Goal: Information Seeking & Learning: Compare options

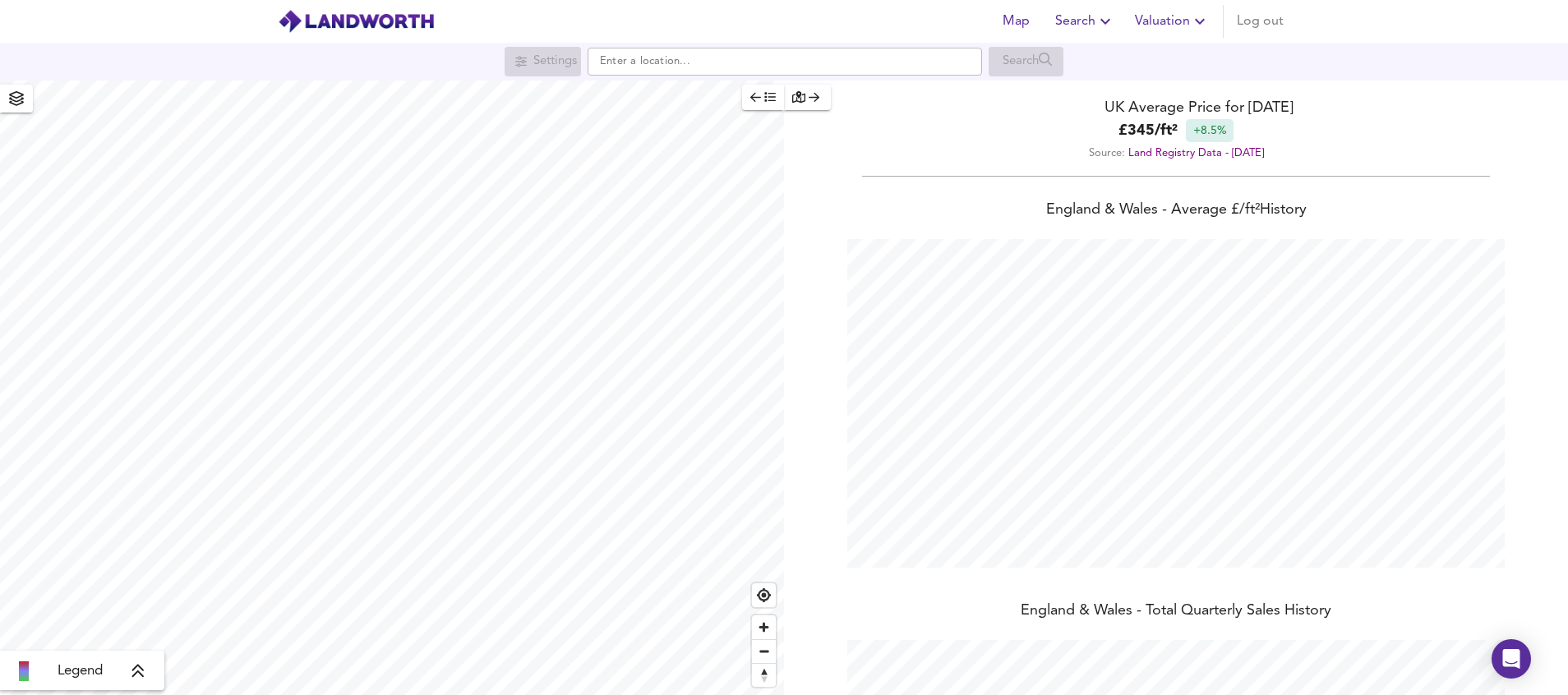
scroll to position [695, 1568]
click at [614, 67] on input "text" at bounding box center [784, 61] width 394 height 28
click at [680, 100] on div "SE1 [STREET_ADDRESS]" at bounding box center [744, 94] width 247 height 17
type input "[STREET_ADDRESS]"
checkbox input "false"
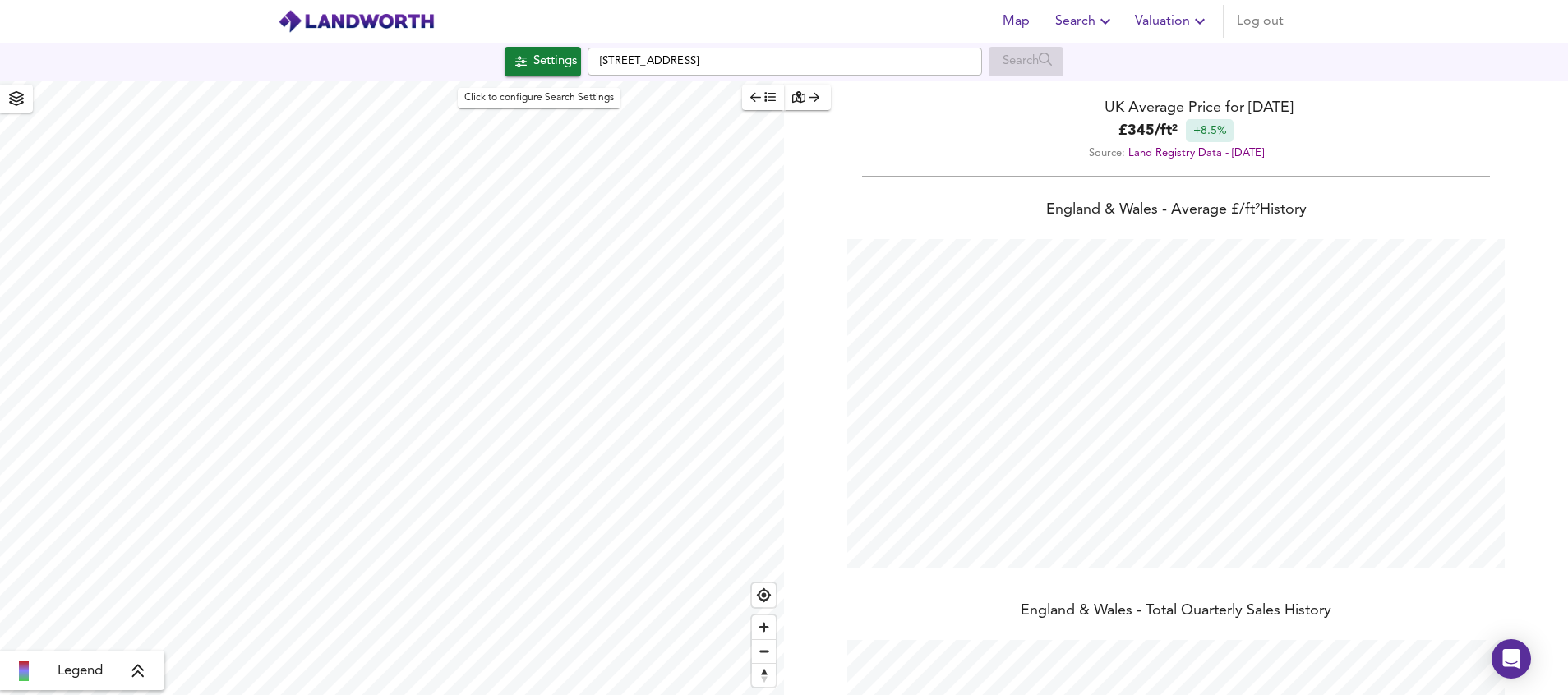
checkbox input "true"
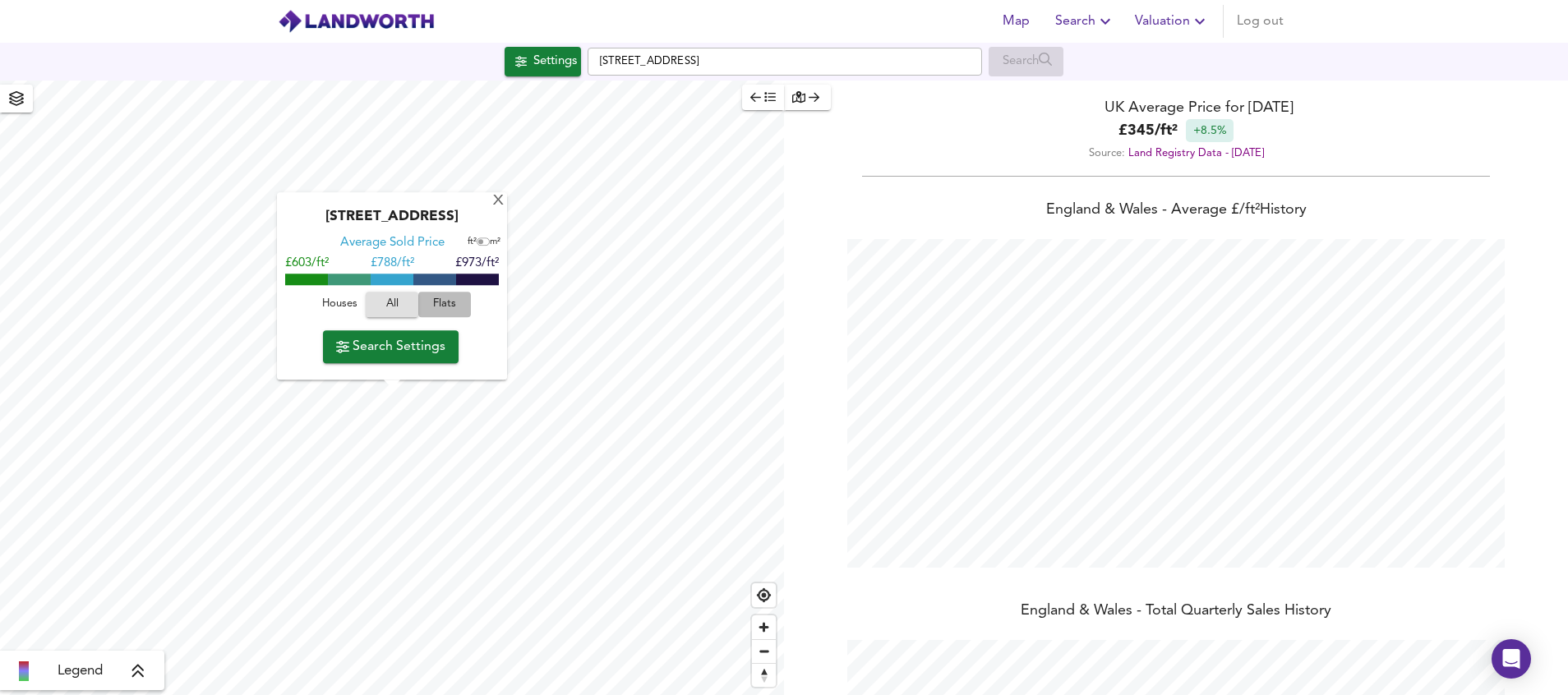
click at [455, 302] on span "Flats" at bounding box center [444, 305] width 44 height 19
click at [416, 348] on span "Search Settings" at bounding box center [391, 346] width 109 height 23
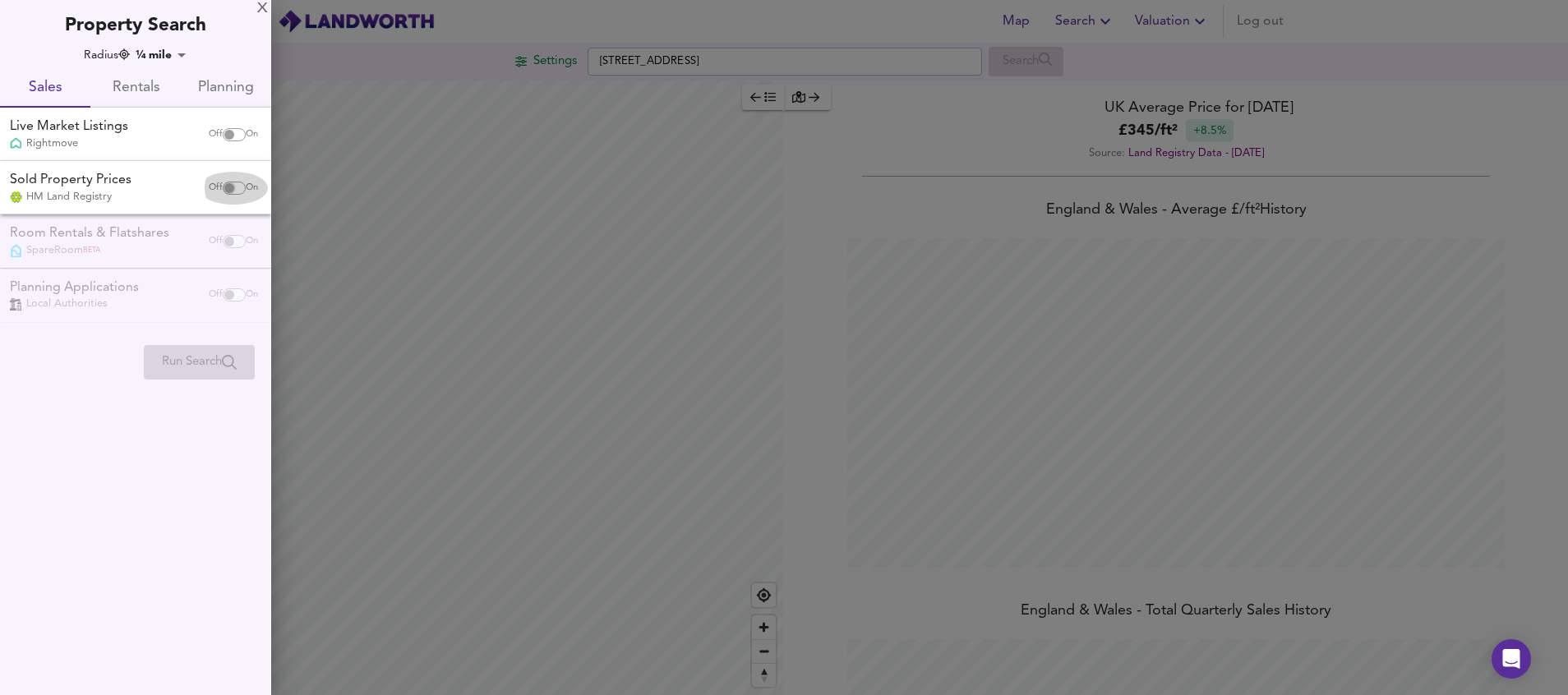
click at [234, 189] on input "checkbox" at bounding box center [229, 188] width 39 height 13
checkbox input "true"
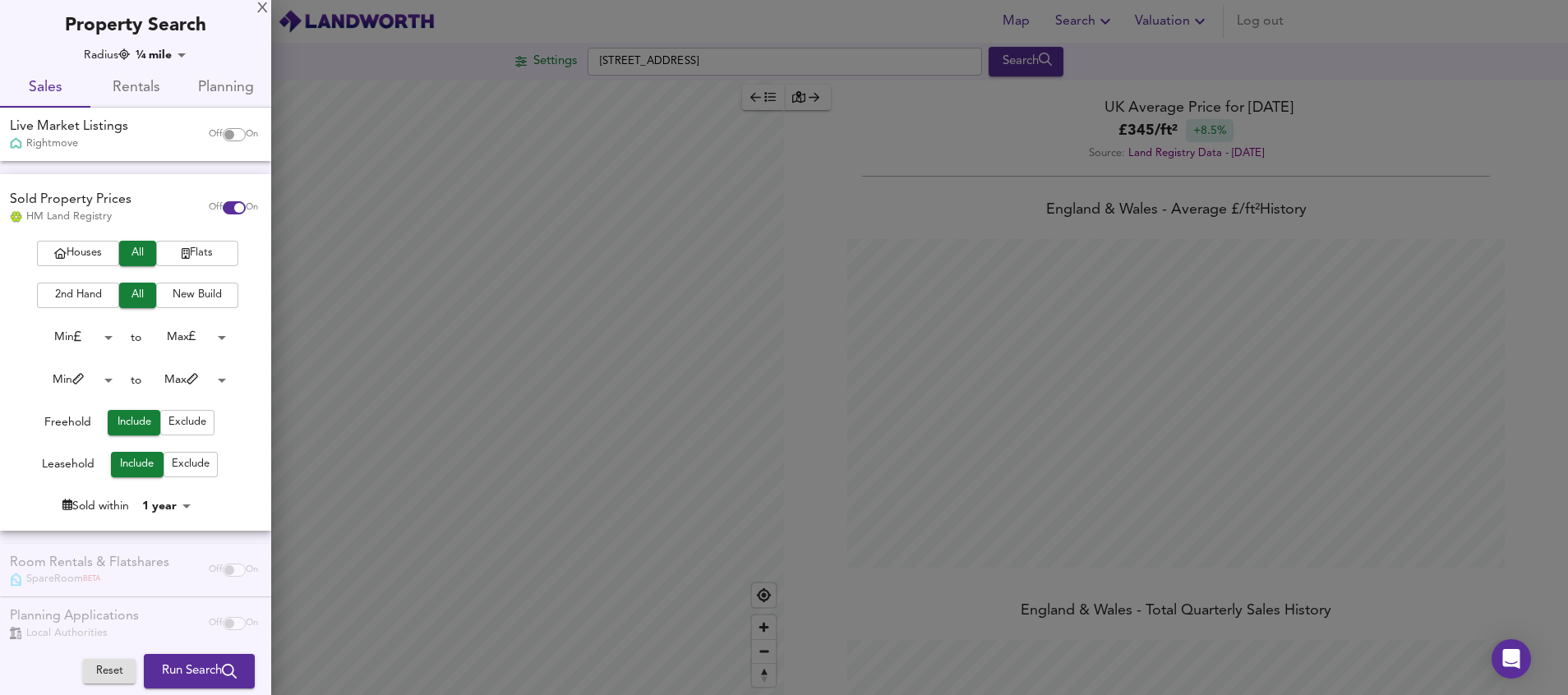
click at [203, 252] on span "Flats" at bounding box center [197, 253] width 65 height 19
click at [104, 345] on body "Map Search Valuation Log out Settings [GEOGRAPHIC_DATA] Search Legend UK Averag…" at bounding box center [784, 347] width 1568 height 695
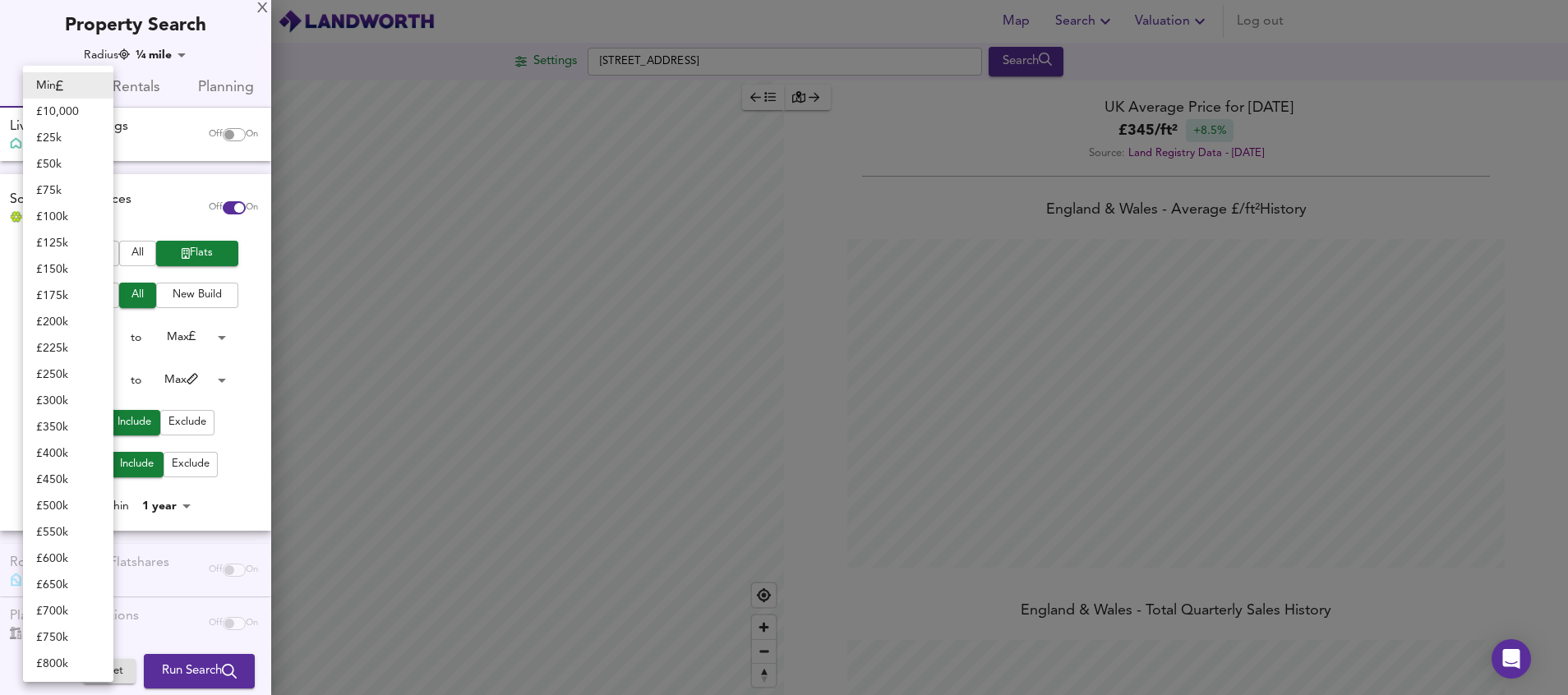
click at [244, 367] on div at bounding box center [784, 347] width 1568 height 695
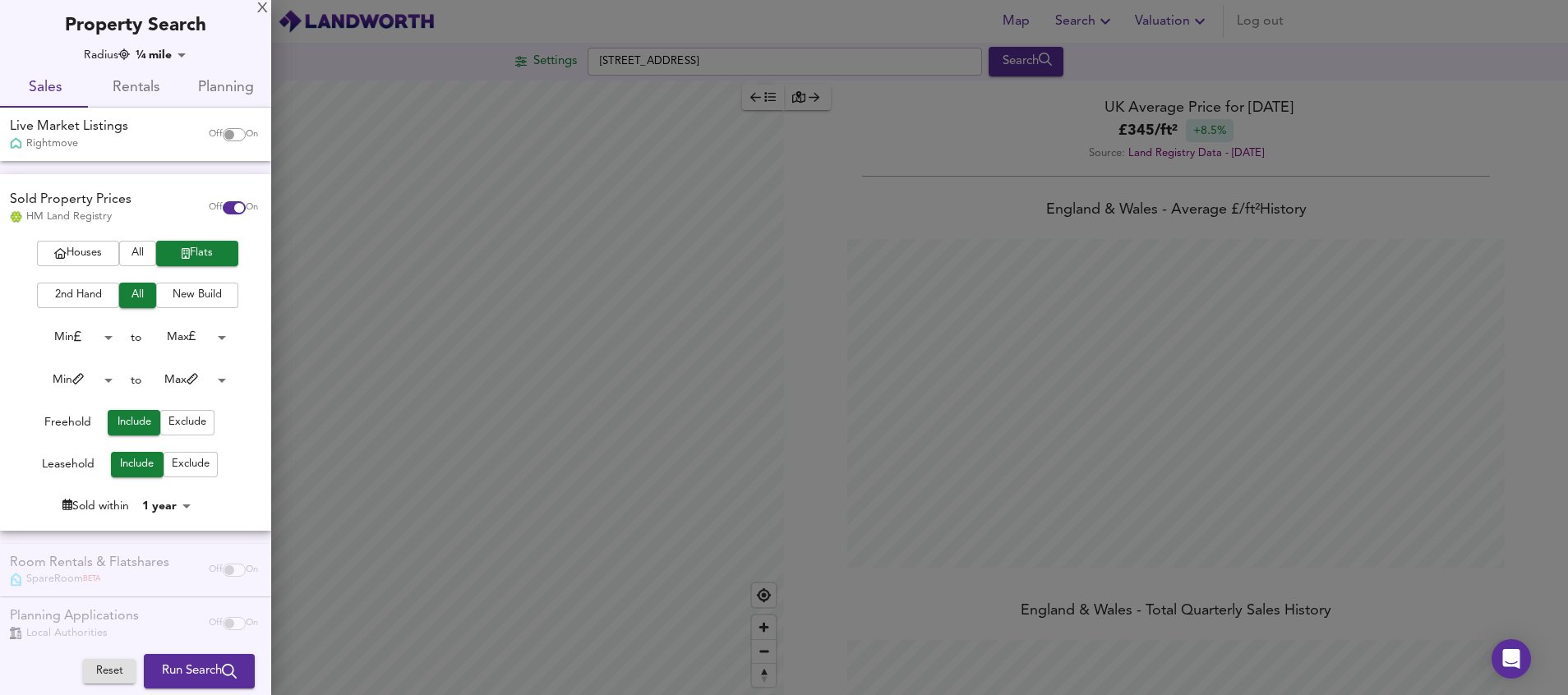
click at [102, 340] on body "Map Search Valuation Log out Settings [GEOGRAPHIC_DATA] Search Legend UK Averag…" at bounding box center [784, 347] width 1568 height 695
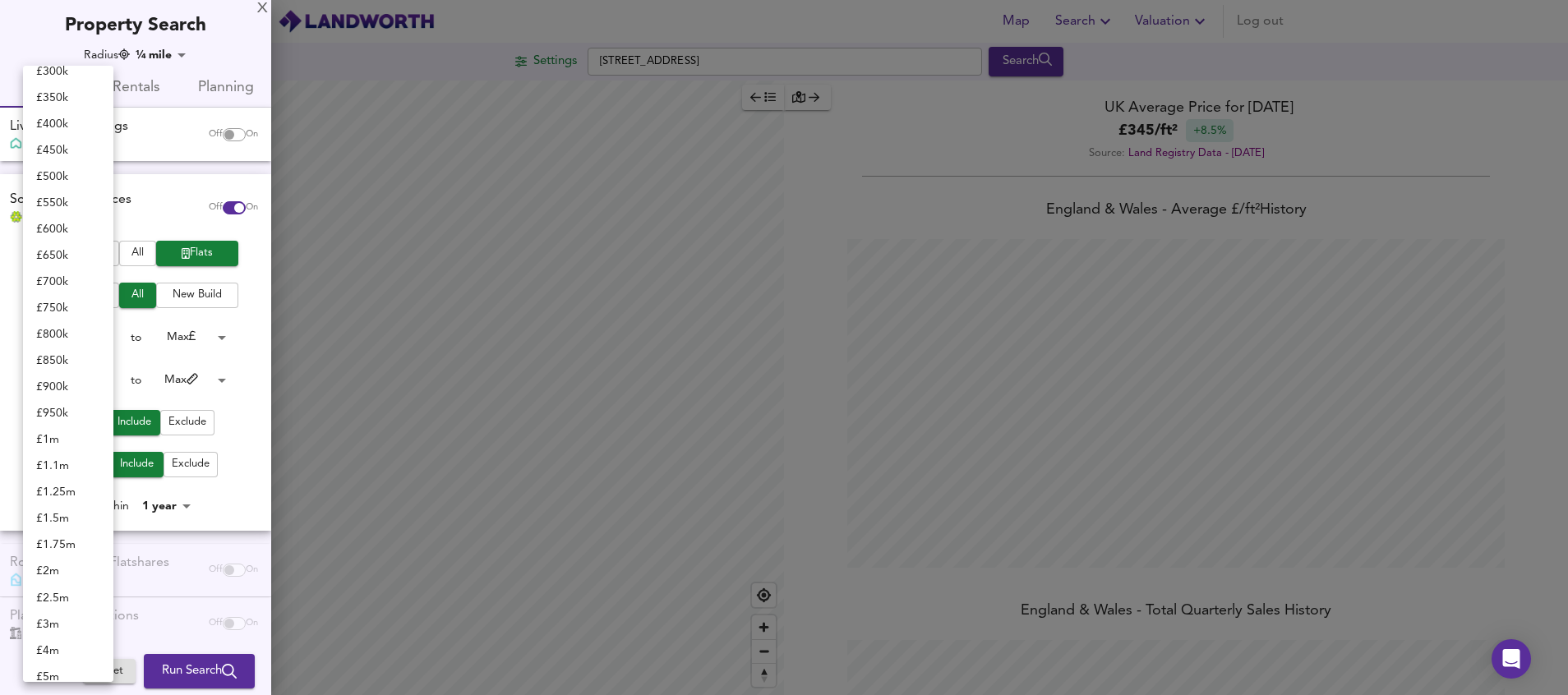
scroll to position [340, 0]
click at [76, 319] on li "£ 800k" at bounding box center [68, 322] width 91 height 26
type input "800000"
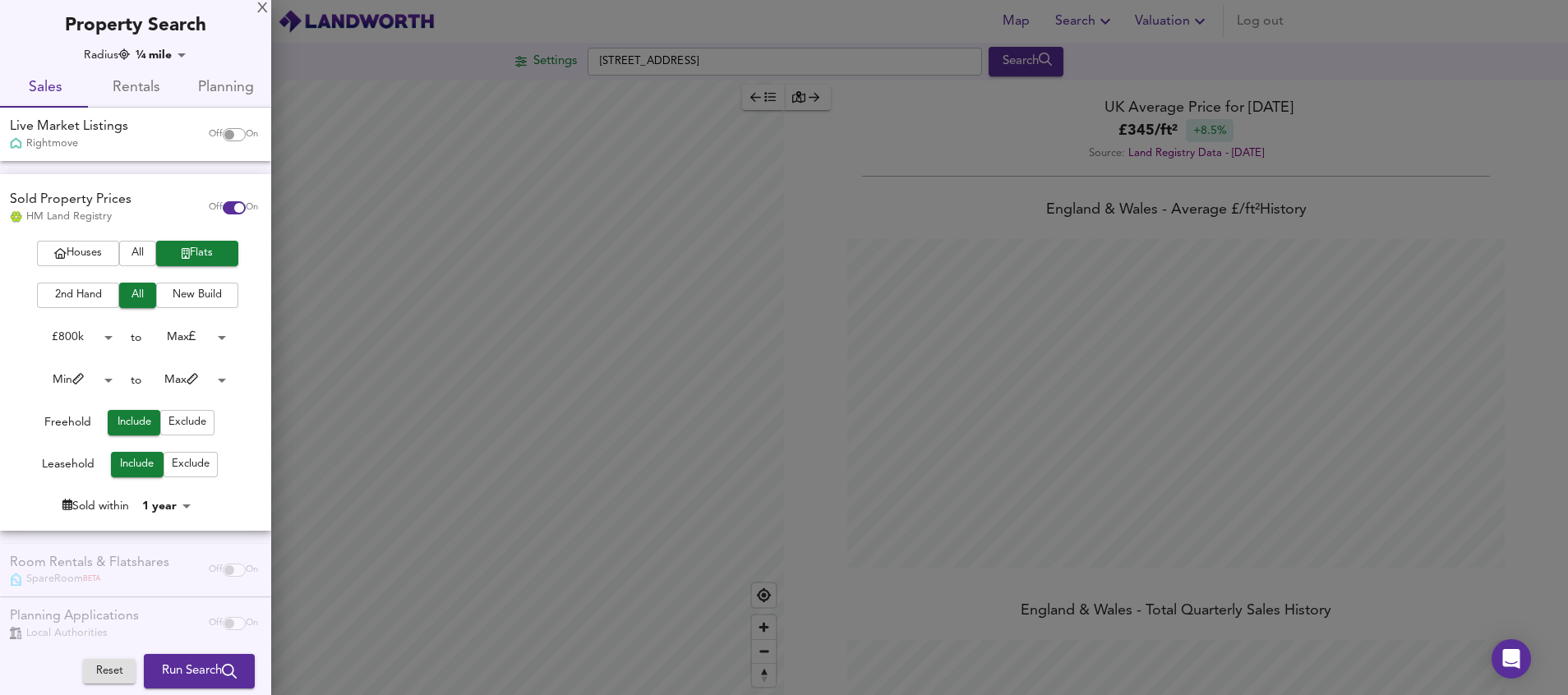
scroll to position [20, 0]
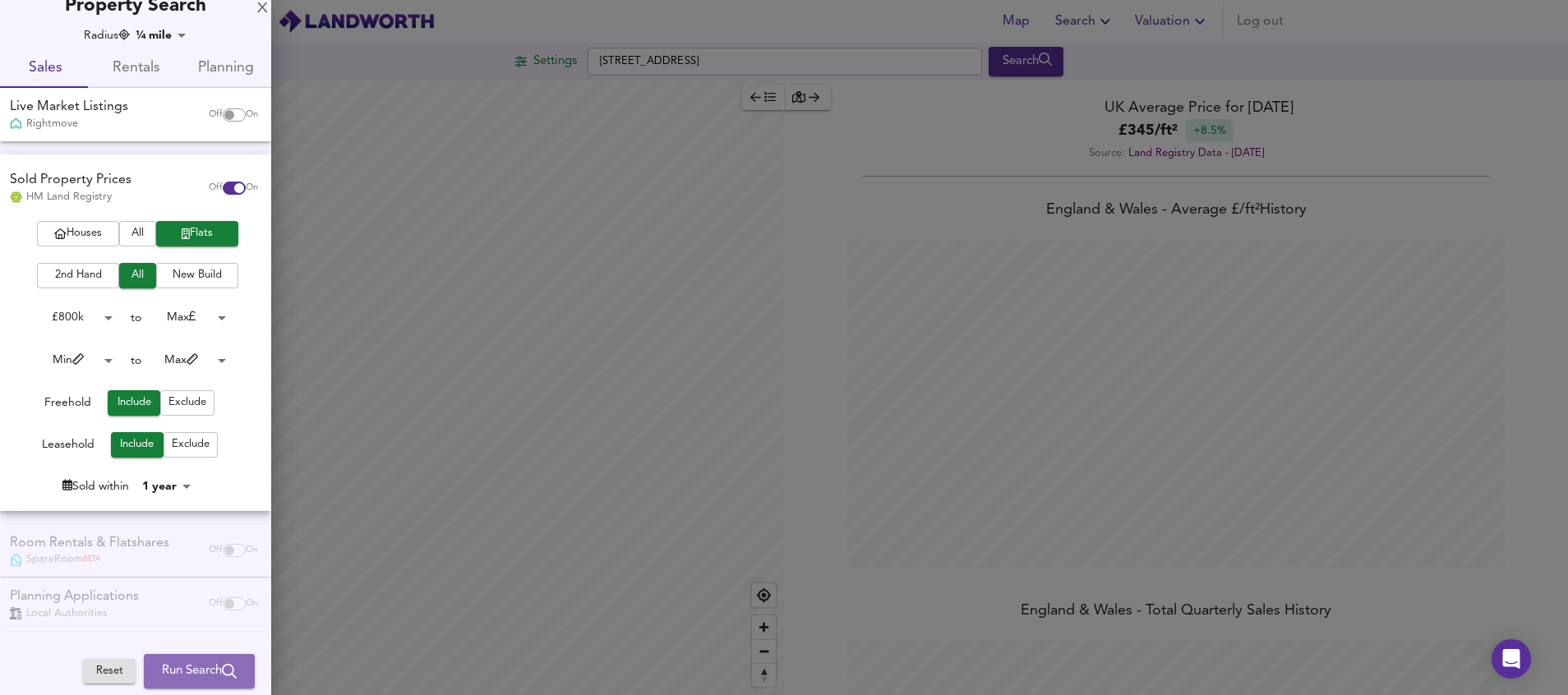
click at [191, 676] on span "Run Search" at bounding box center [199, 670] width 75 height 21
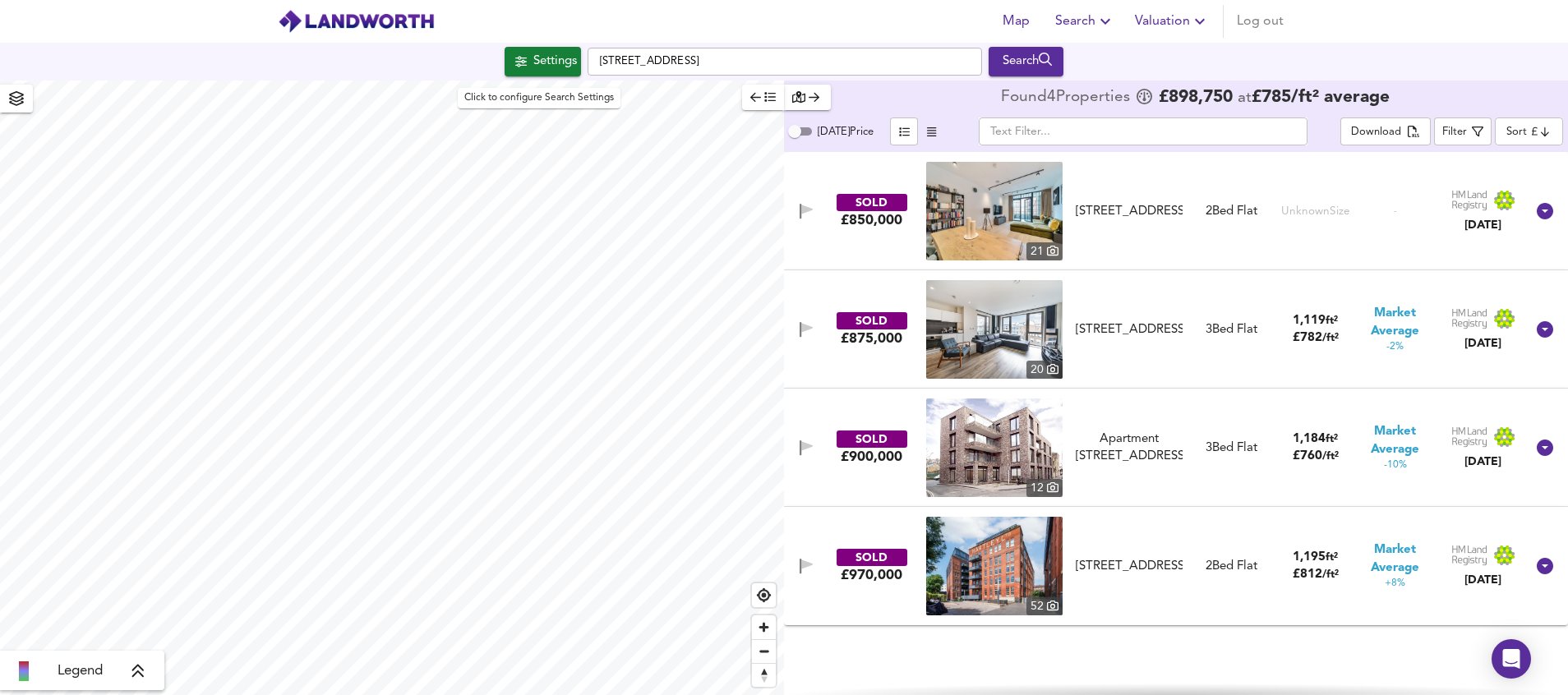
click at [541, 60] on div "Settings" at bounding box center [555, 61] width 44 height 21
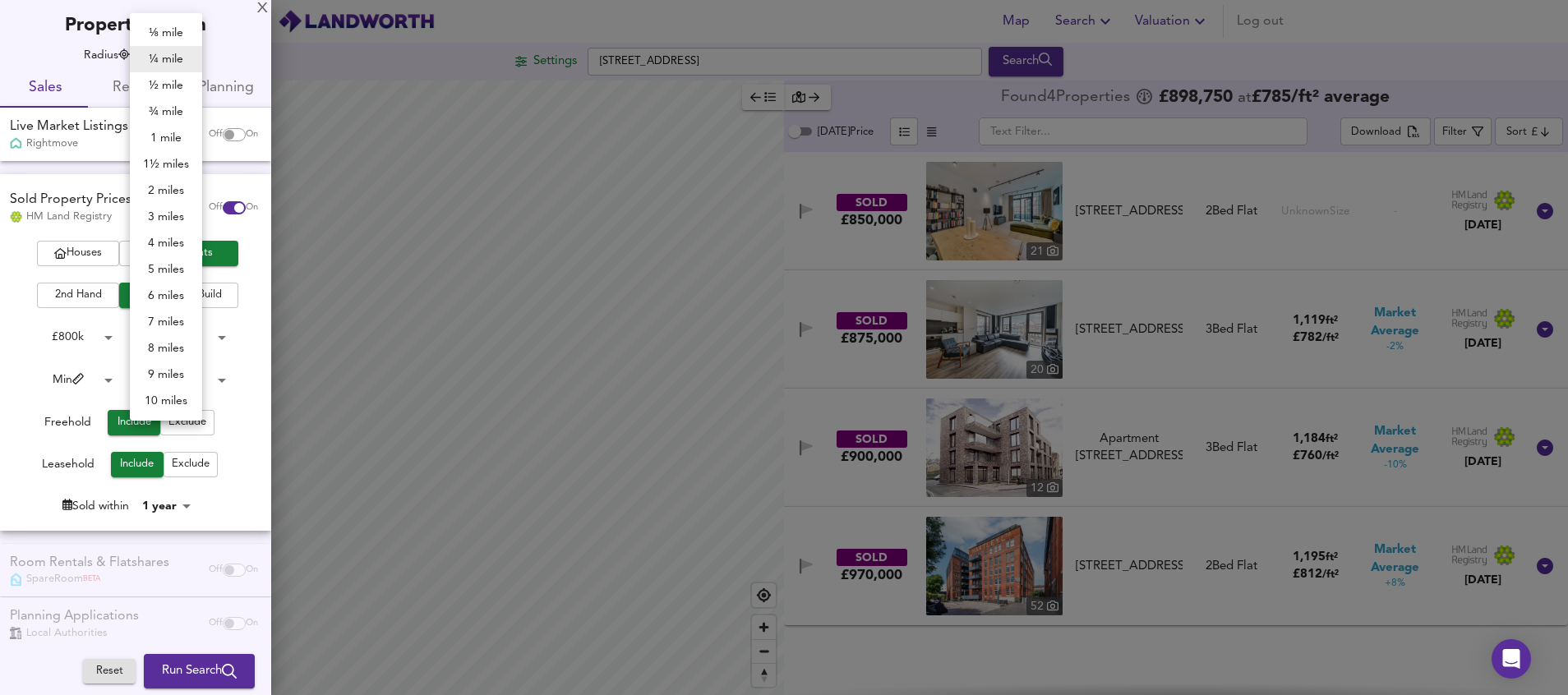
click at [163, 50] on body "Map Search Valuation Log out Settings [GEOGRAPHIC_DATA] Search Legend Found 4 P…" at bounding box center [784, 347] width 1568 height 695
click at [171, 140] on li "1 mile" at bounding box center [166, 137] width 72 height 26
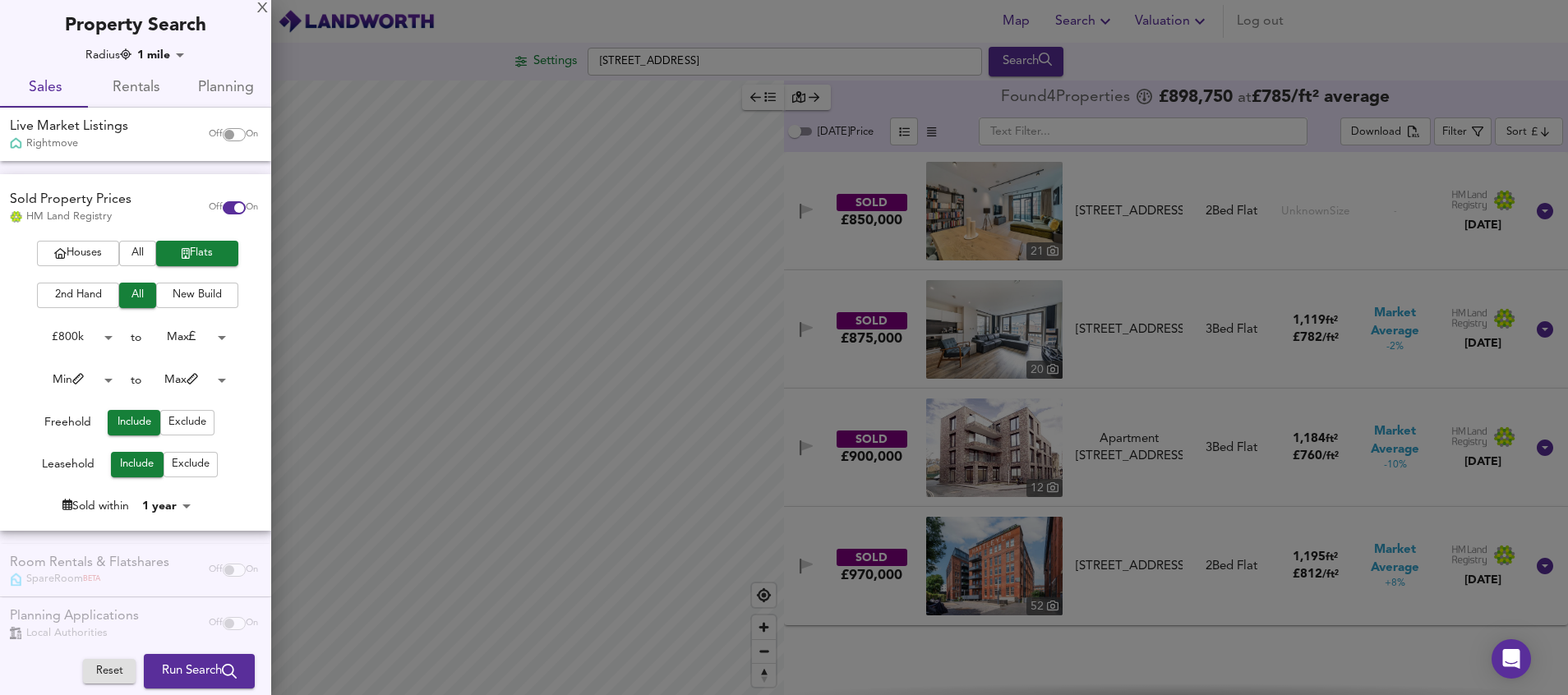
click at [170, 57] on body "Map Search Valuation Log out Settings [GEOGRAPHIC_DATA] Search Legend Found 4 P…" at bounding box center [784, 347] width 1568 height 695
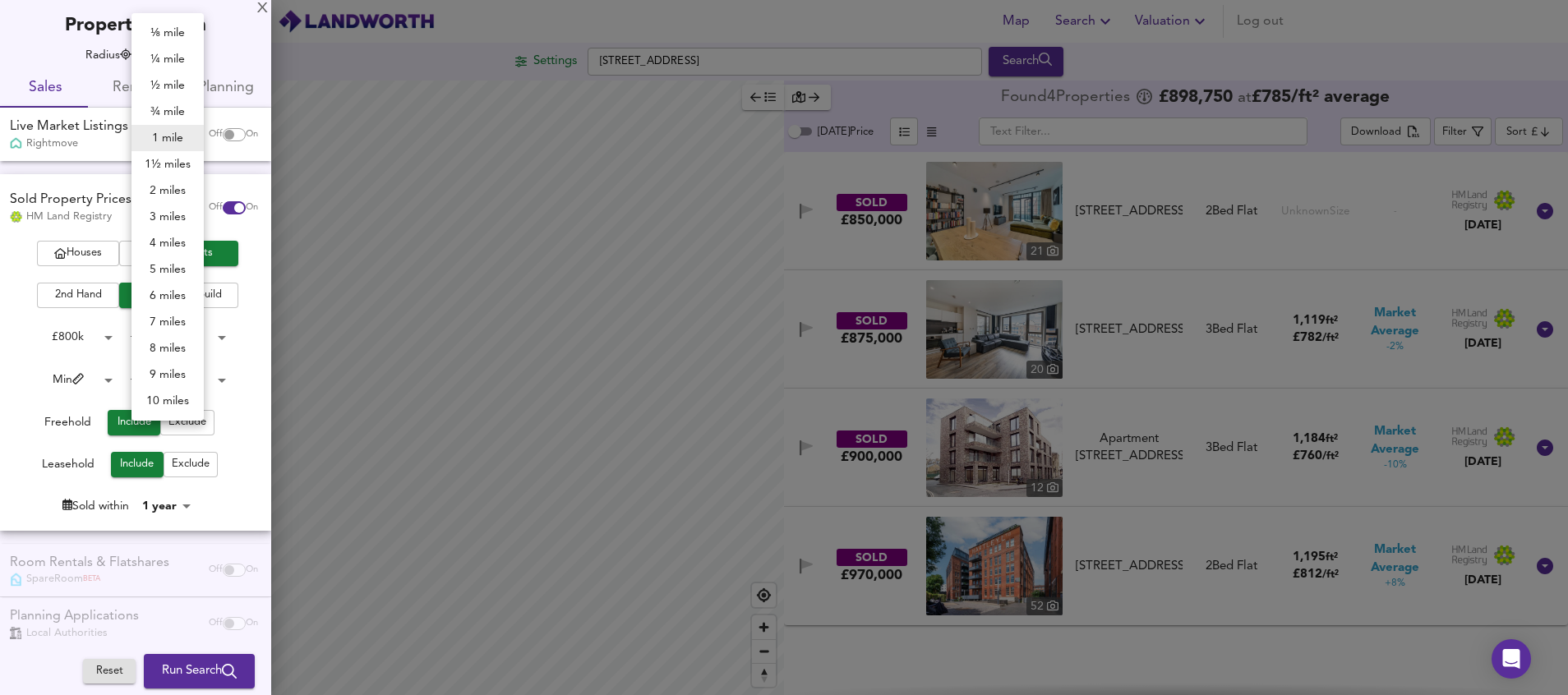
click at [175, 117] on li "¾ mile" at bounding box center [168, 112] width 72 height 26
type input "1207"
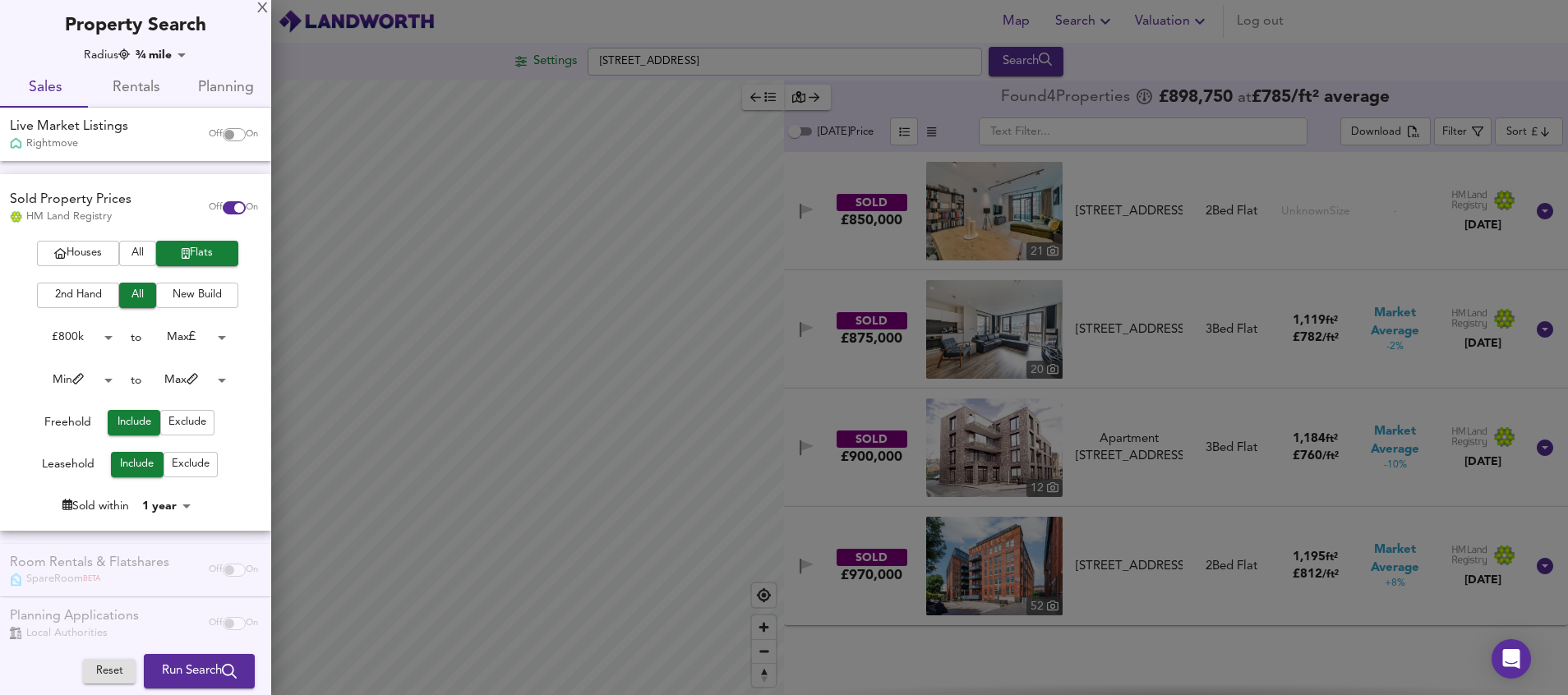
click at [182, 669] on span "Run Search" at bounding box center [199, 670] width 75 height 21
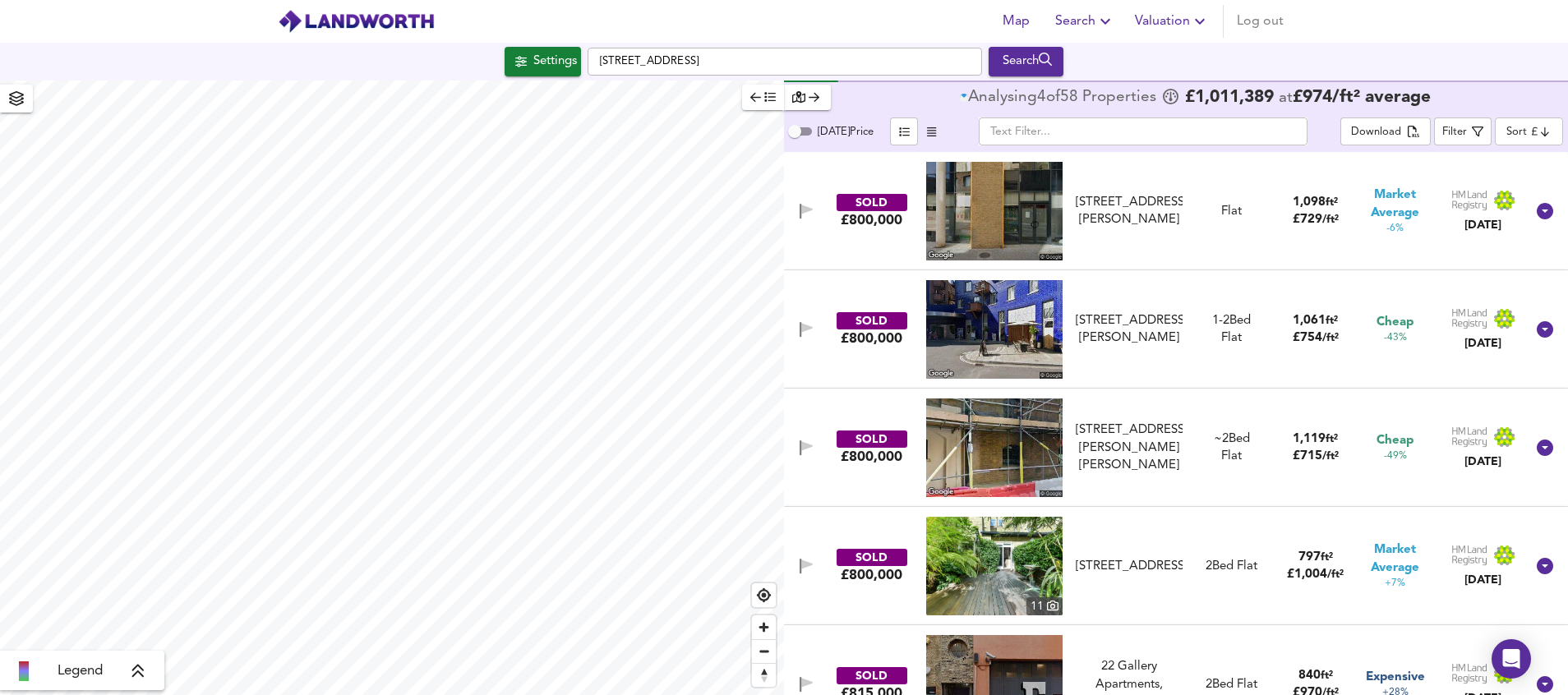
click at [1539, 128] on body "Map Search Valuation Log out Settings [GEOGRAPHIC_DATA] Search Legend Analysing…" at bounding box center [784, 347] width 1568 height 695
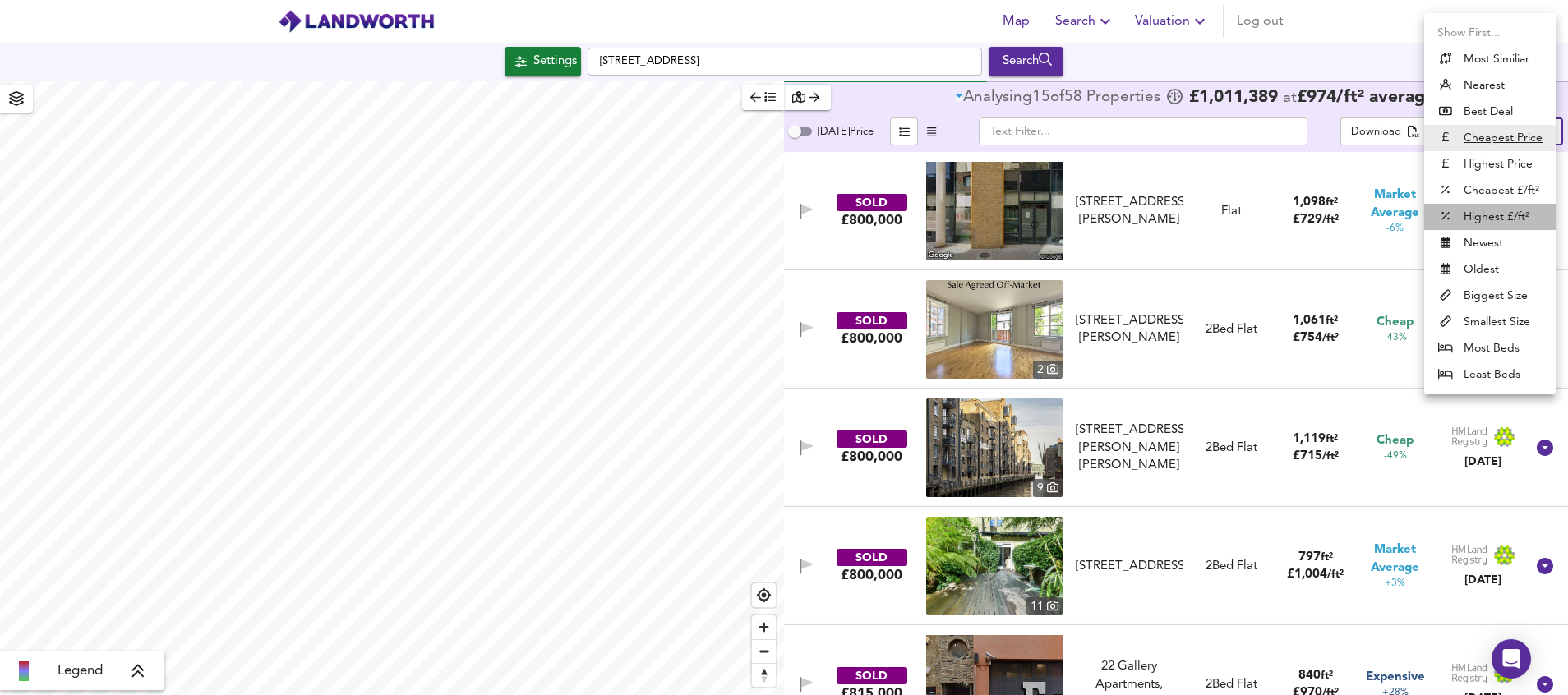
click at [1515, 208] on li "Highest £/ft²" at bounding box center [1489, 216] width 132 height 26
type input "highppsf"
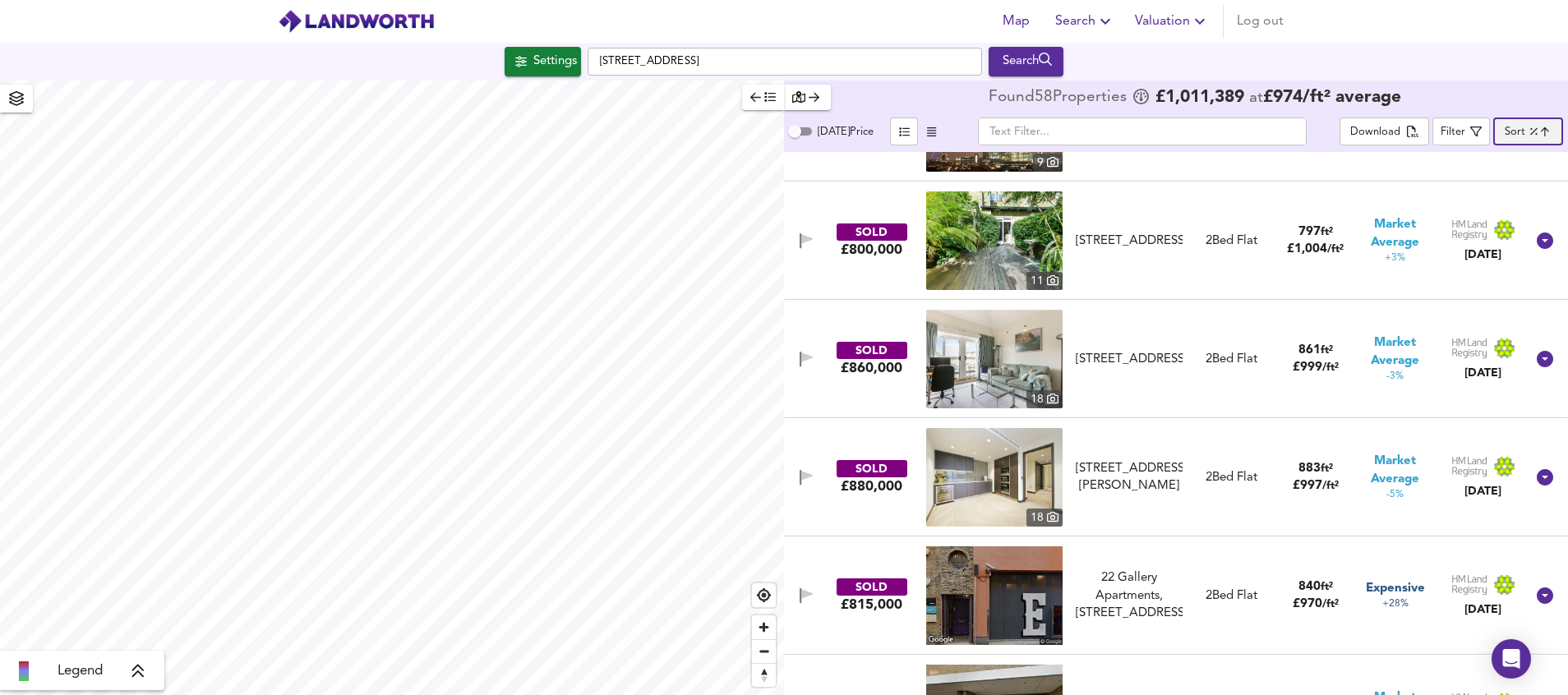
scroll to position [2340, 0]
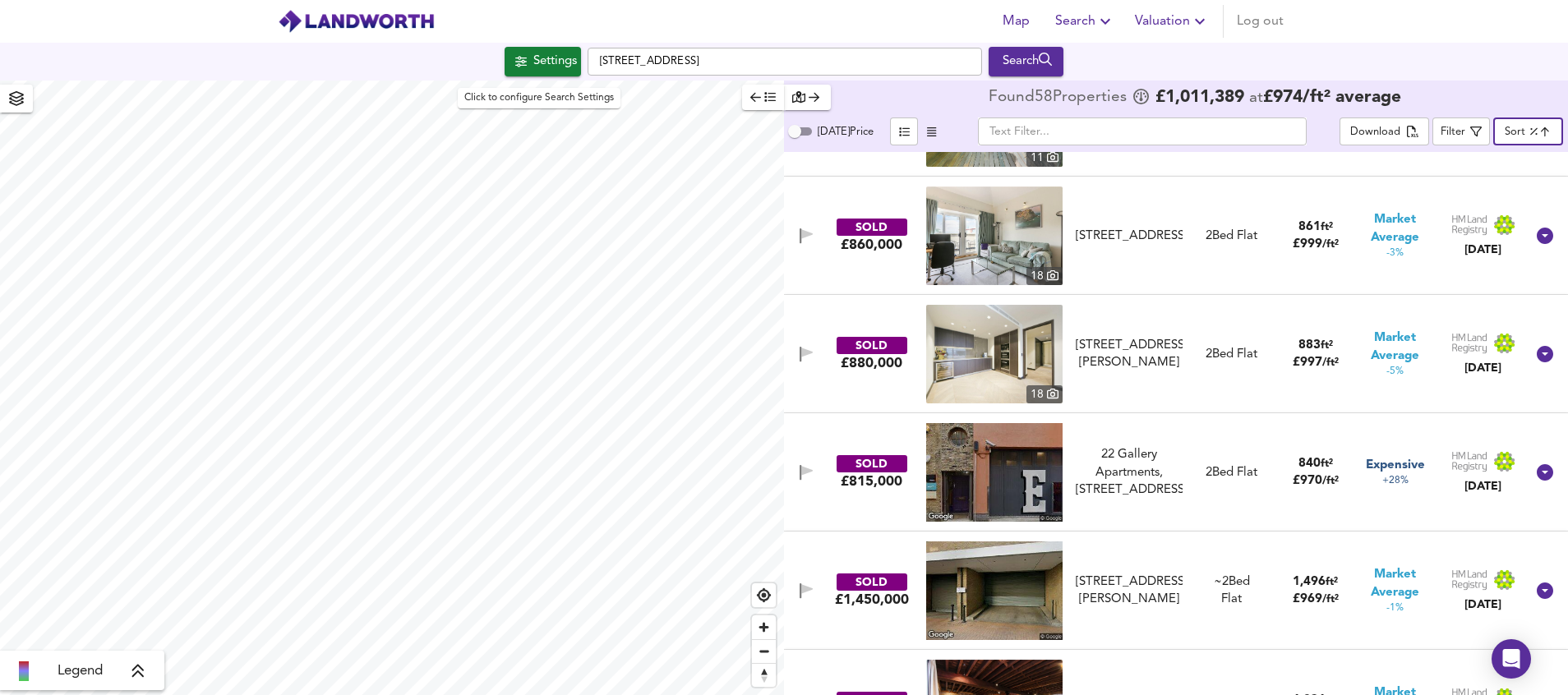
click at [546, 60] on div "Settings" at bounding box center [555, 61] width 44 height 21
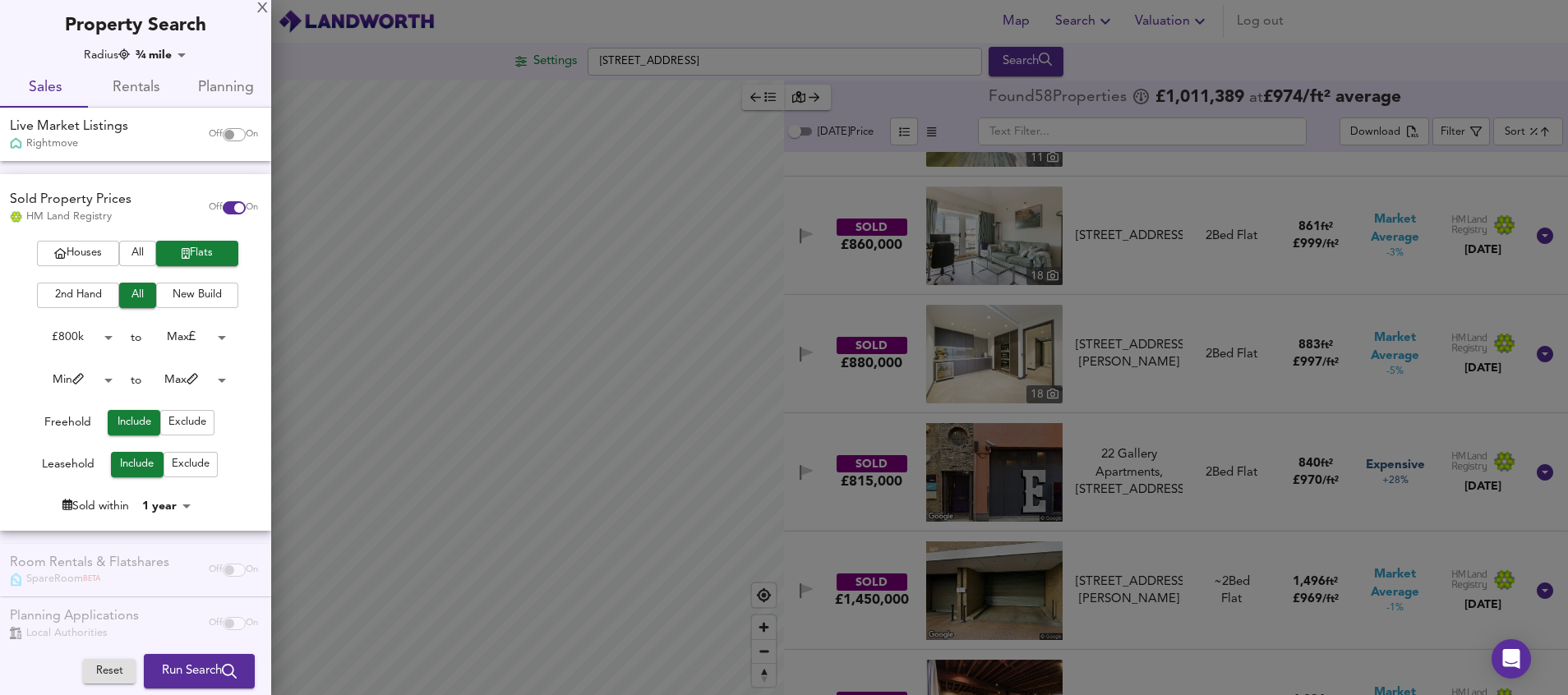
click at [104, 340] on body "Map Search Valuation Log out Settings [GEOGRAPHIC_DATA] Search Legend Found 58 …" at bounding box center [784, 347] width 1568 height 695
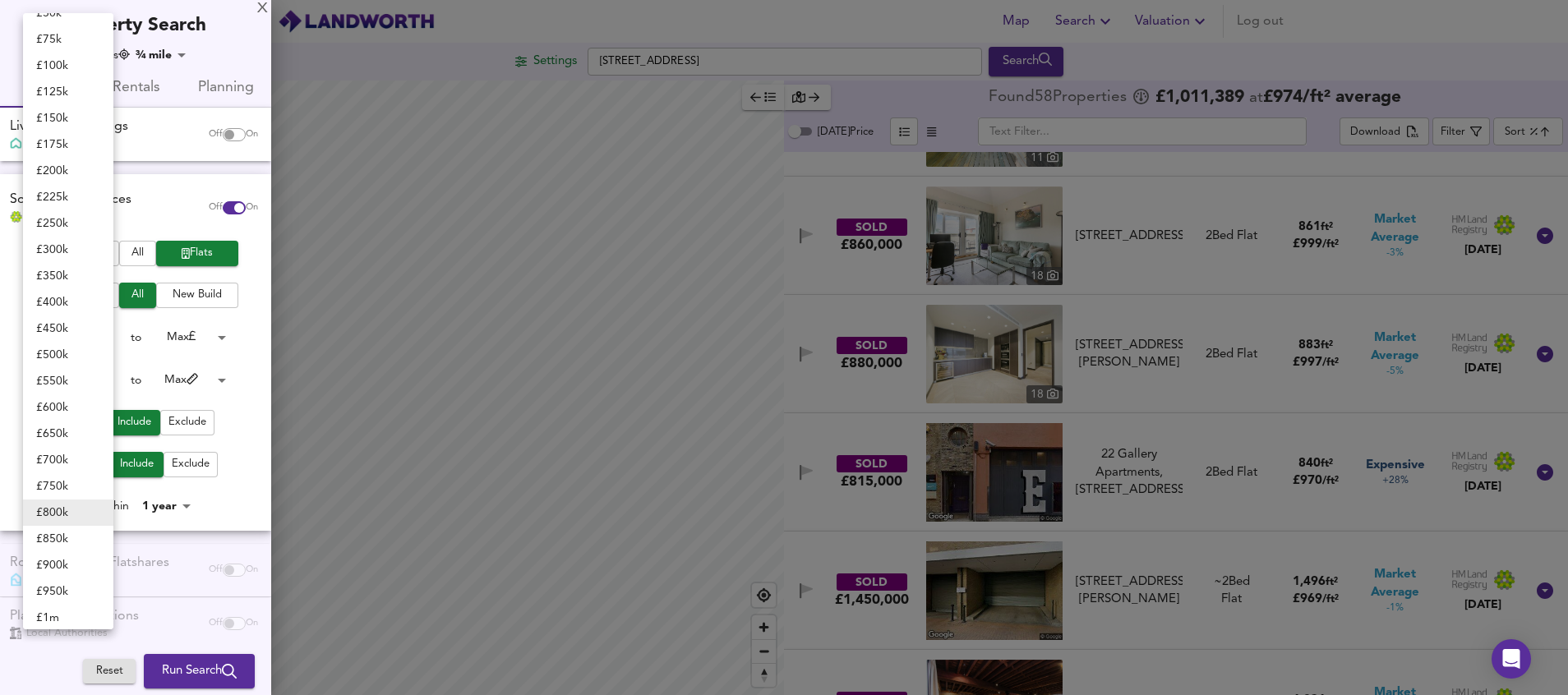
scroll to position [132, 0]
click at [69, 579] on li "£ 1m" at bounding box center [68, 584] width 91 height 26
type input "1000000"
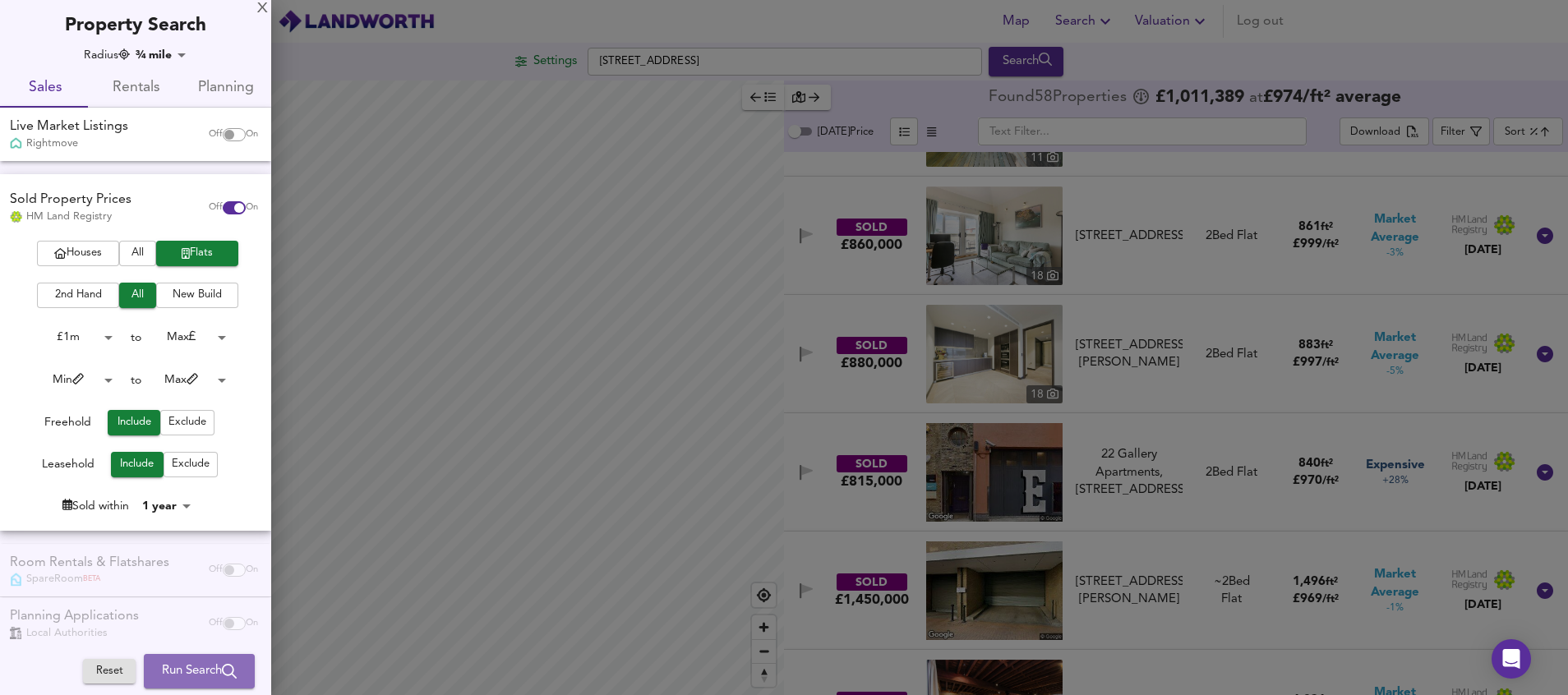
click at [192, 668] on span "Run Search" at bounding box center [199, 670] width 75 height 21
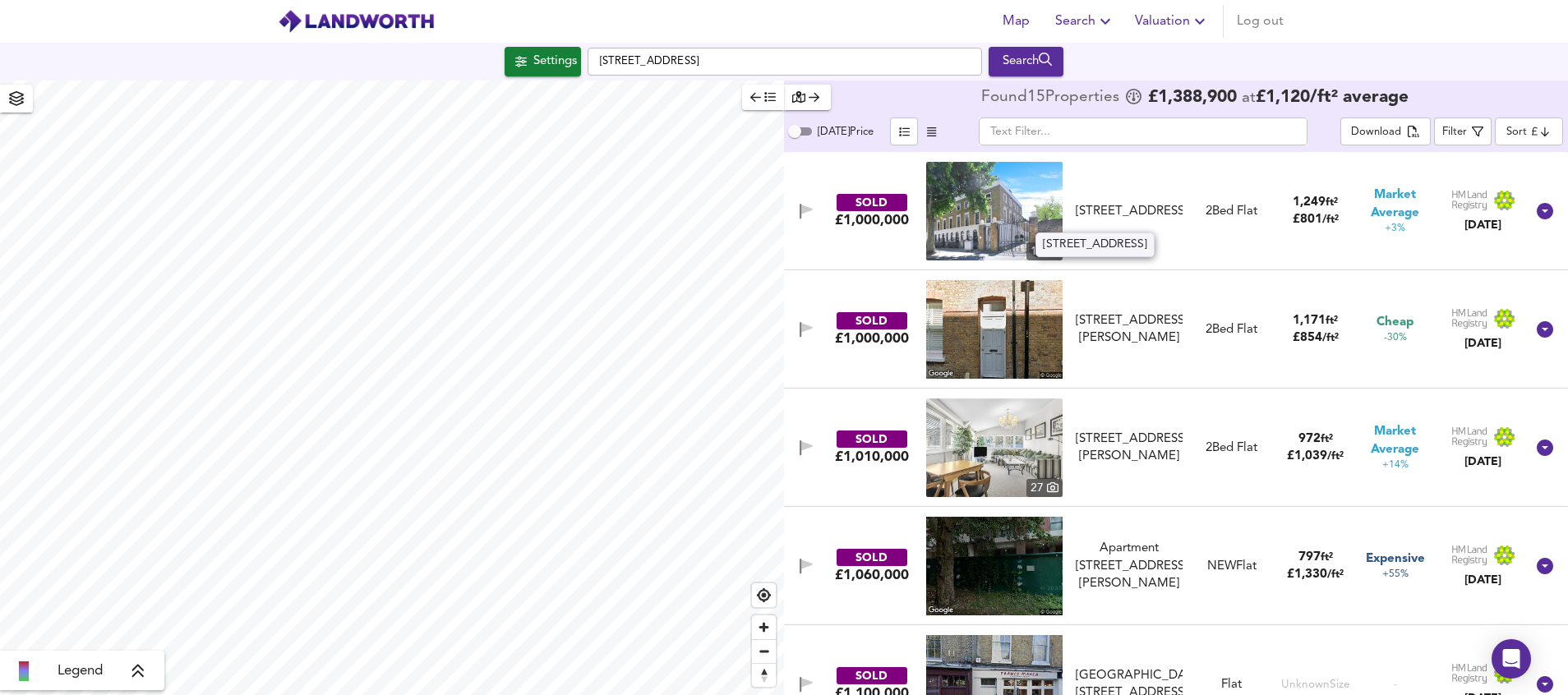
click at [1134, 213] on div "[STREET_ADDRESS]" at bounding box center [1129, 211] width 107 height 18
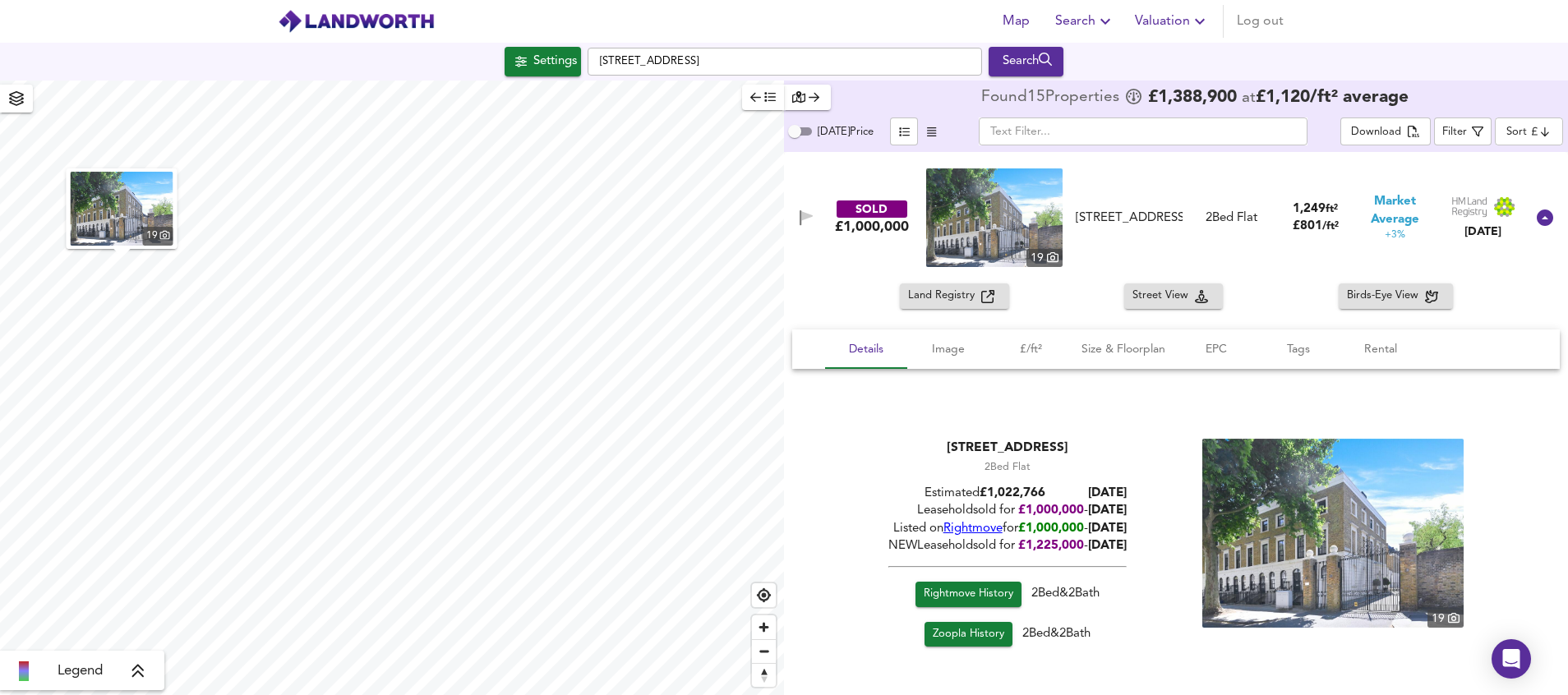
click at [1545, 132] on body "Map Search Valuation Log out Settings [GEOGRAPHIC_DATA] Search 19 Legend Found …" at bounding box center [784, 347] width 1568 height 695
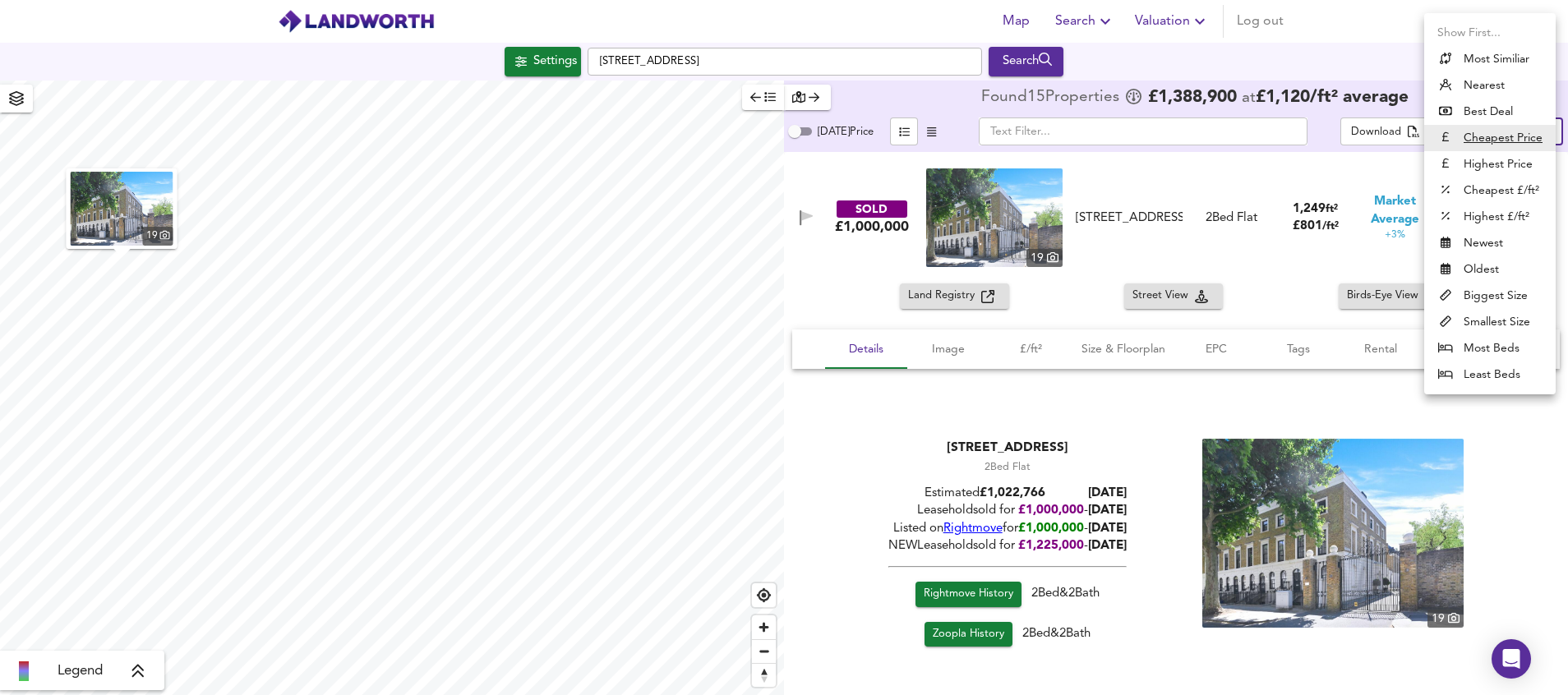
click at [1500, 216] on li "Highest £/ft²" at bounding box center [1489, 216] width 132 height 26
type input "highppsf"
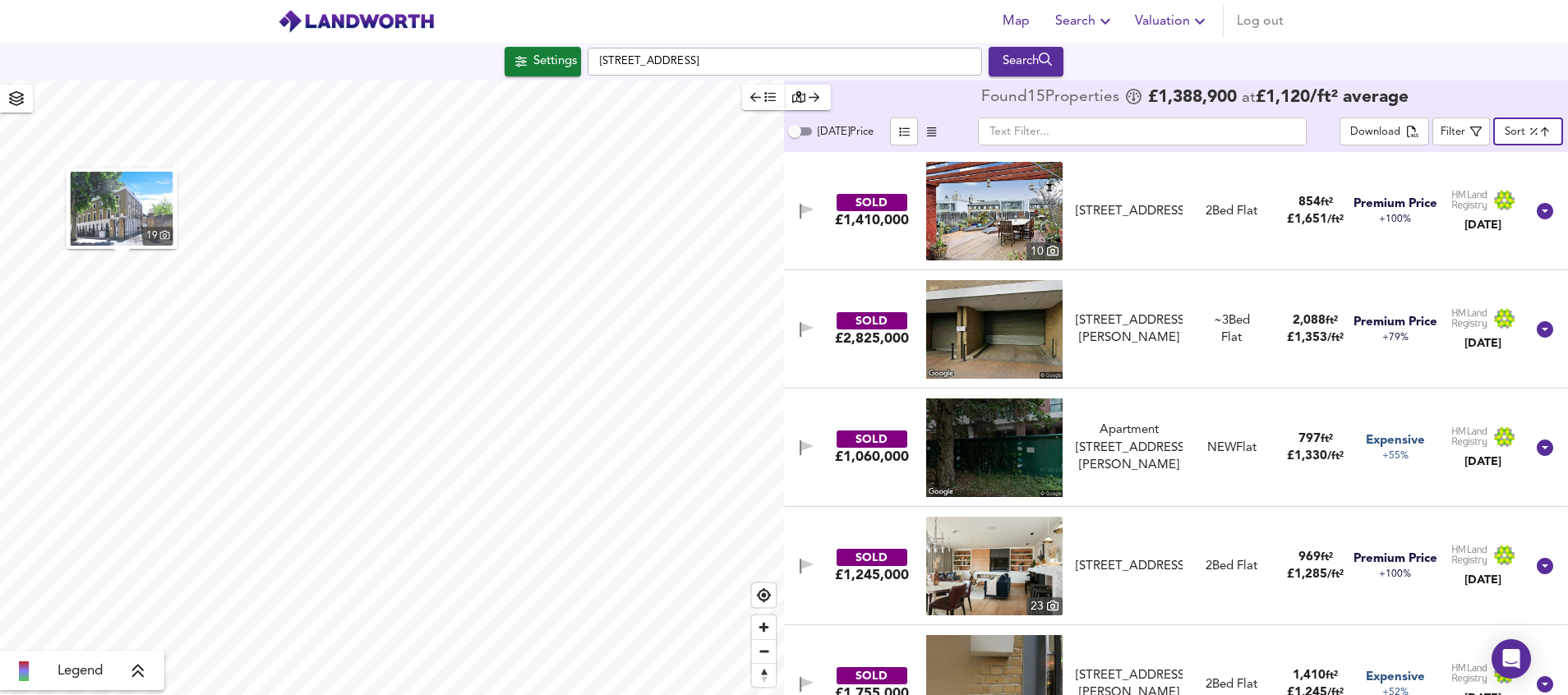
click at [865, 214] on div "£1,410,000" at bounding box center [872, 220] width 74 height 18
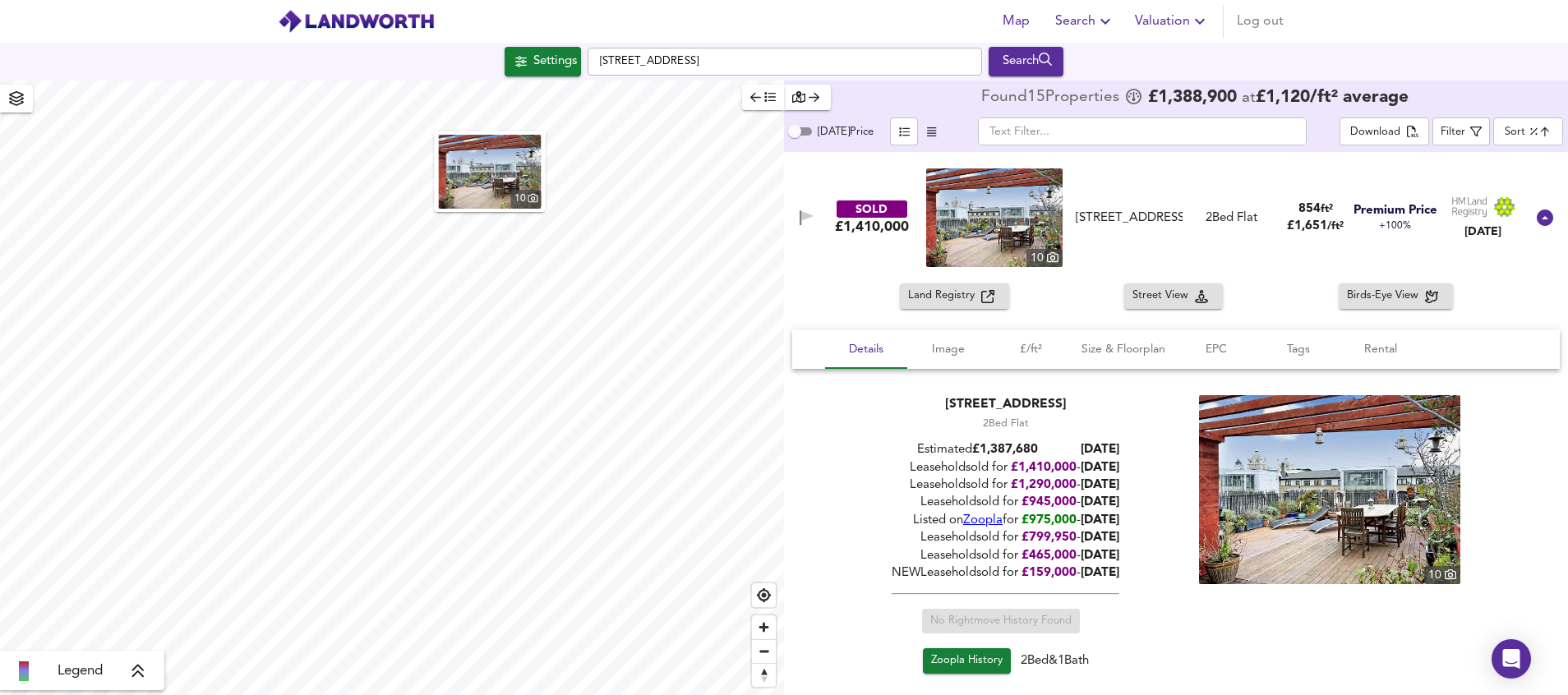
click at [865, 214] on div "SOLD" at bounding box center [872, 209] width 70 height 18
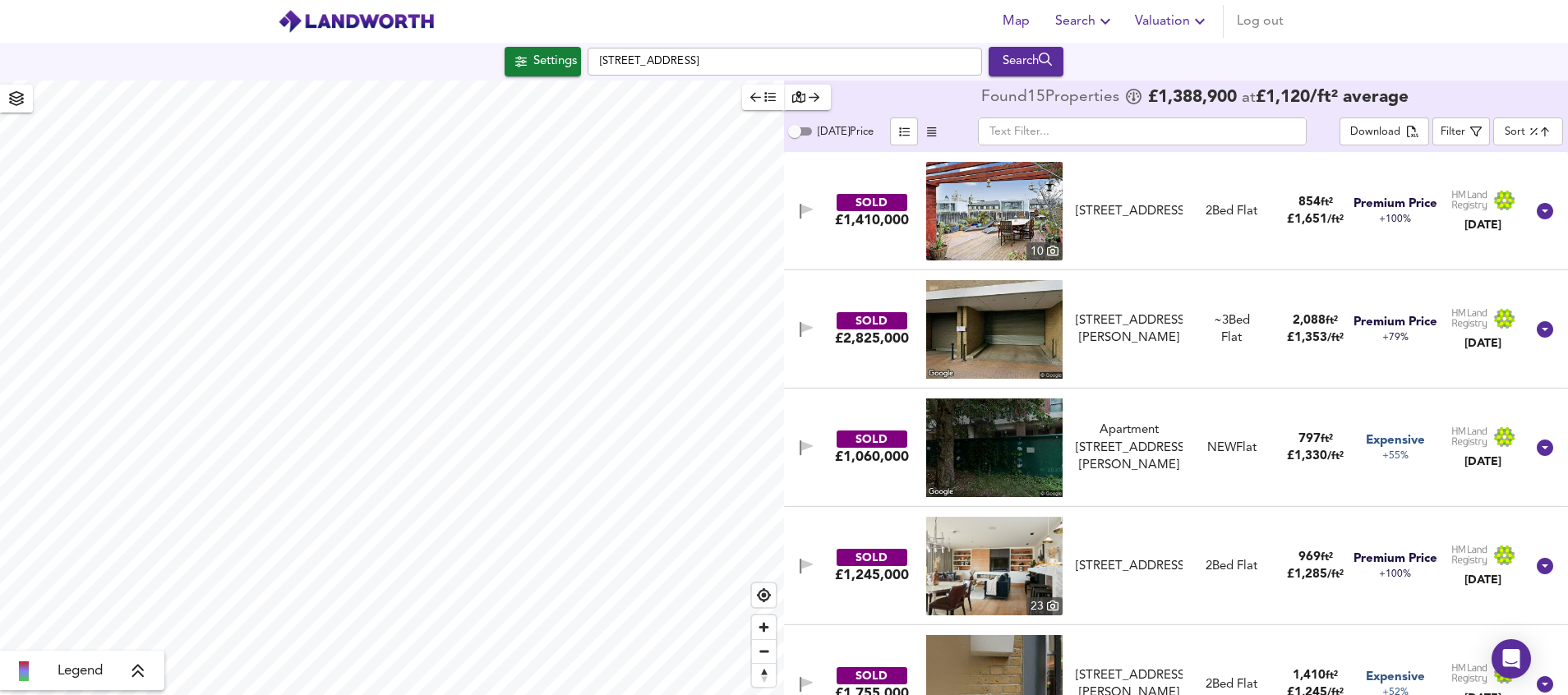
scroll to position [123, 0]
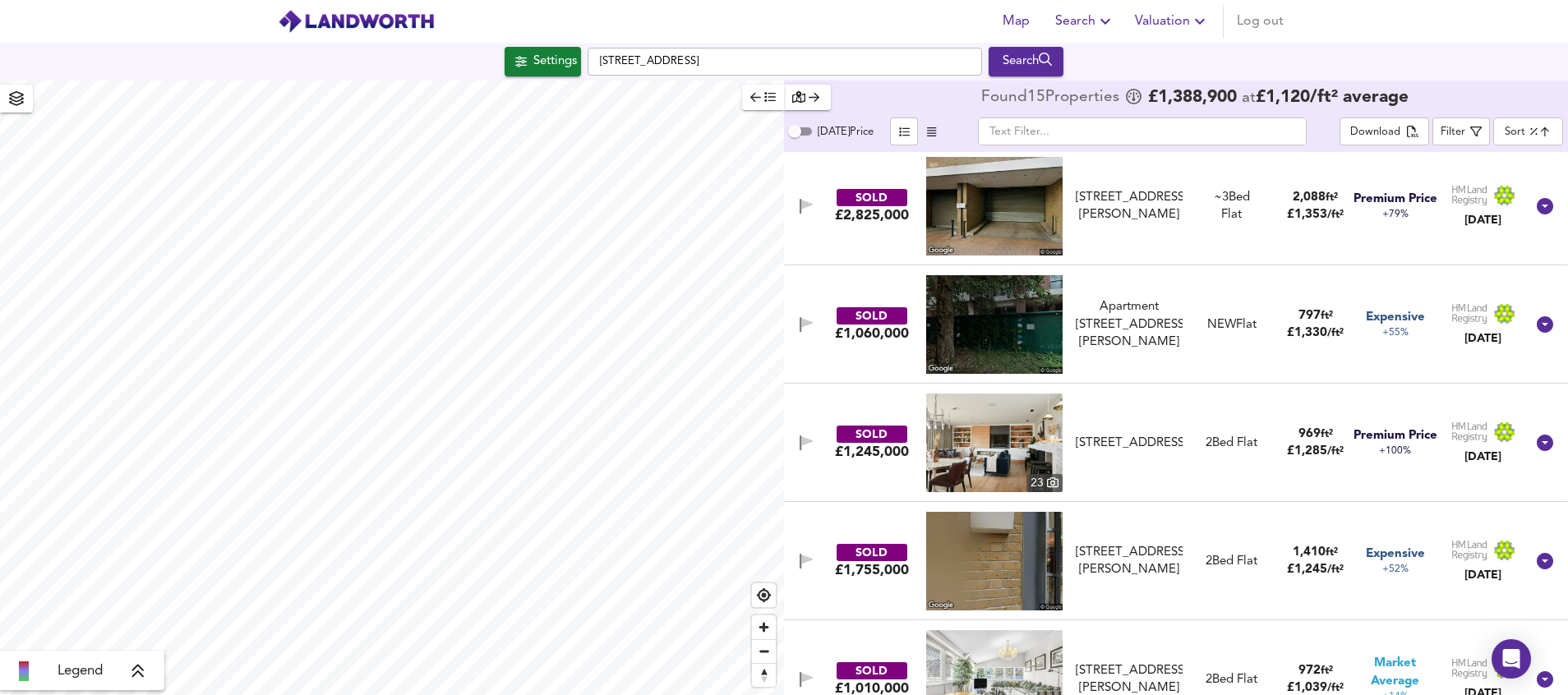
click at [887, 338] on div "£1,060,000" at bounding box center [872, 334] width 74 height 18
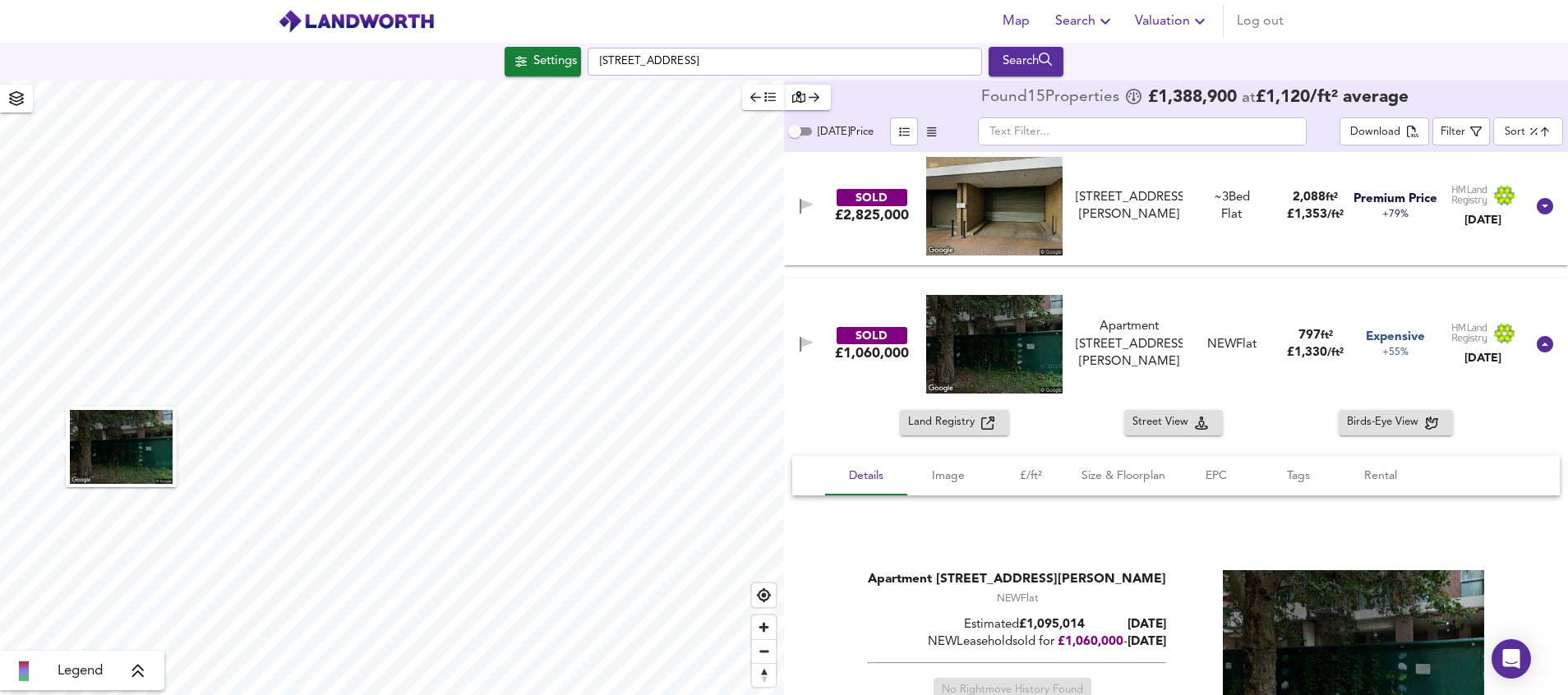
click at [887, 339] on div "SOLD" at bounding box center [872, 335] width 70 height 18
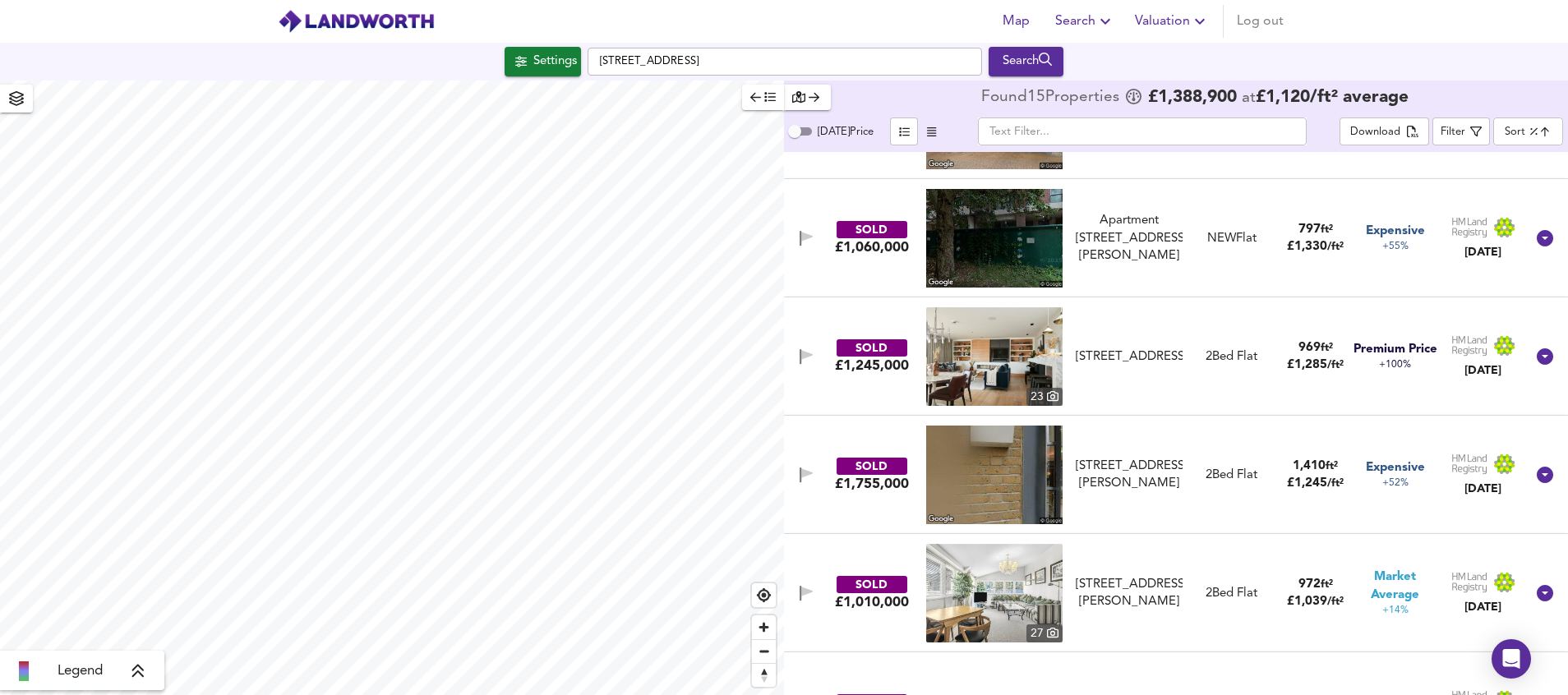
scroll to position [246, 0]
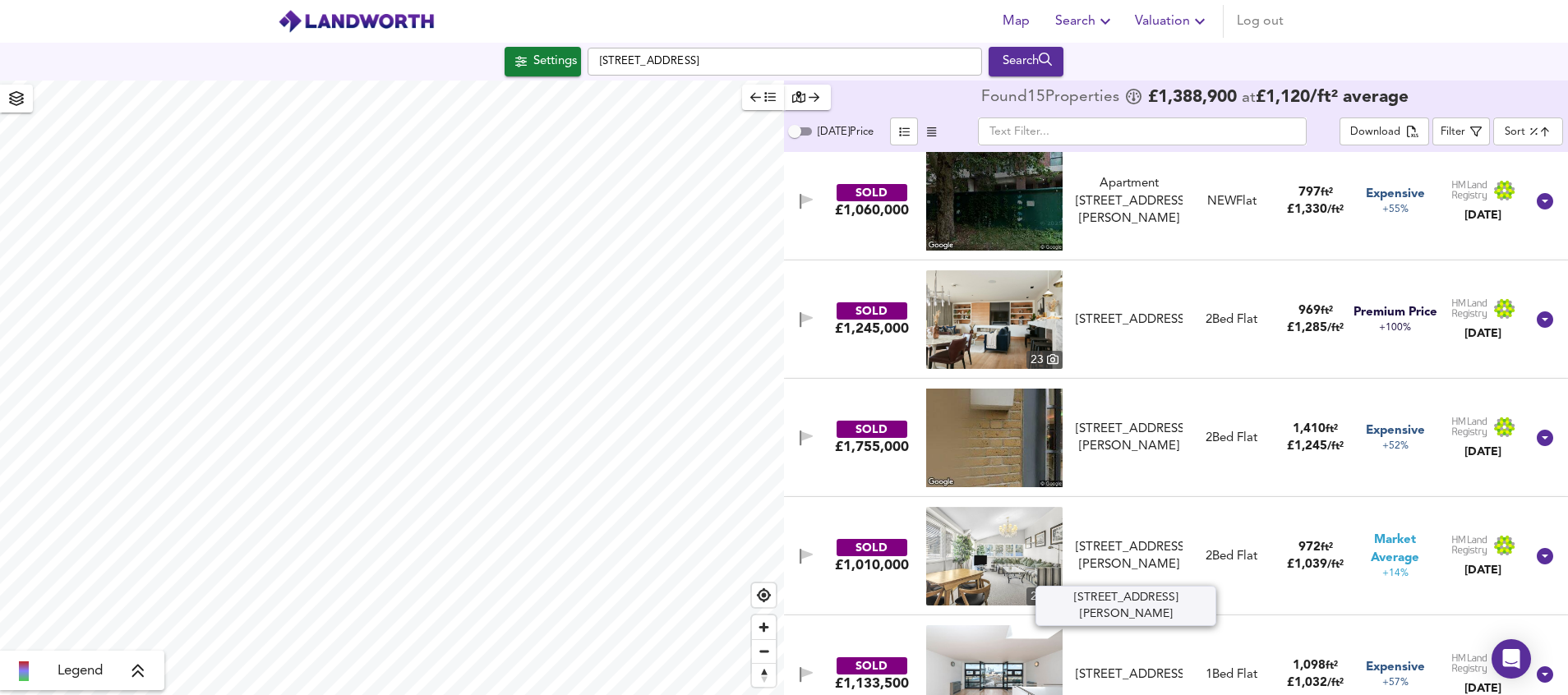
click at [1126, 547] on div "[STREET_ADDRESS][PERSON_NAME]" at bounding box center [1129, 557] width 107 height 35
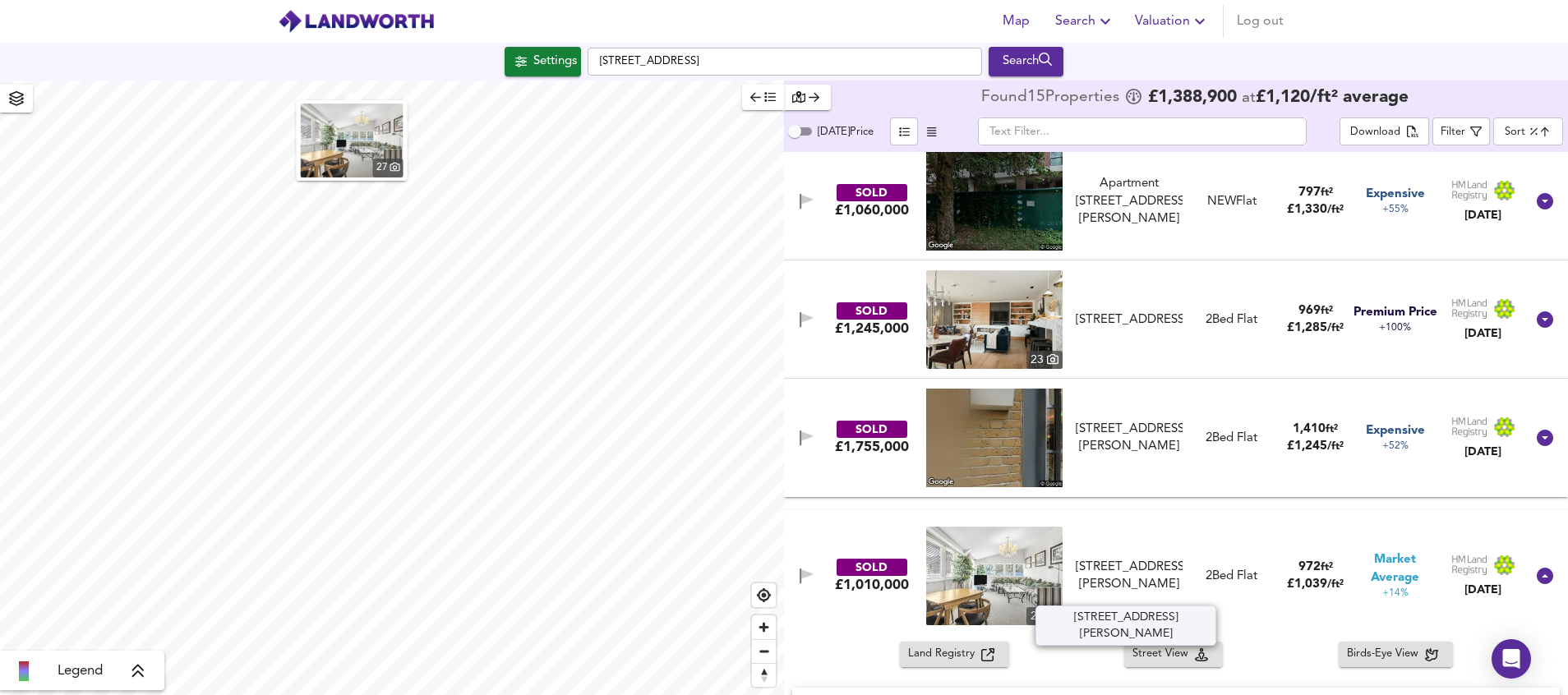
click at [1125, 568] on div "[STREET_ADDRESS][PERSON_NAME]" at bounding box center [1129, 576] width 107 height 35
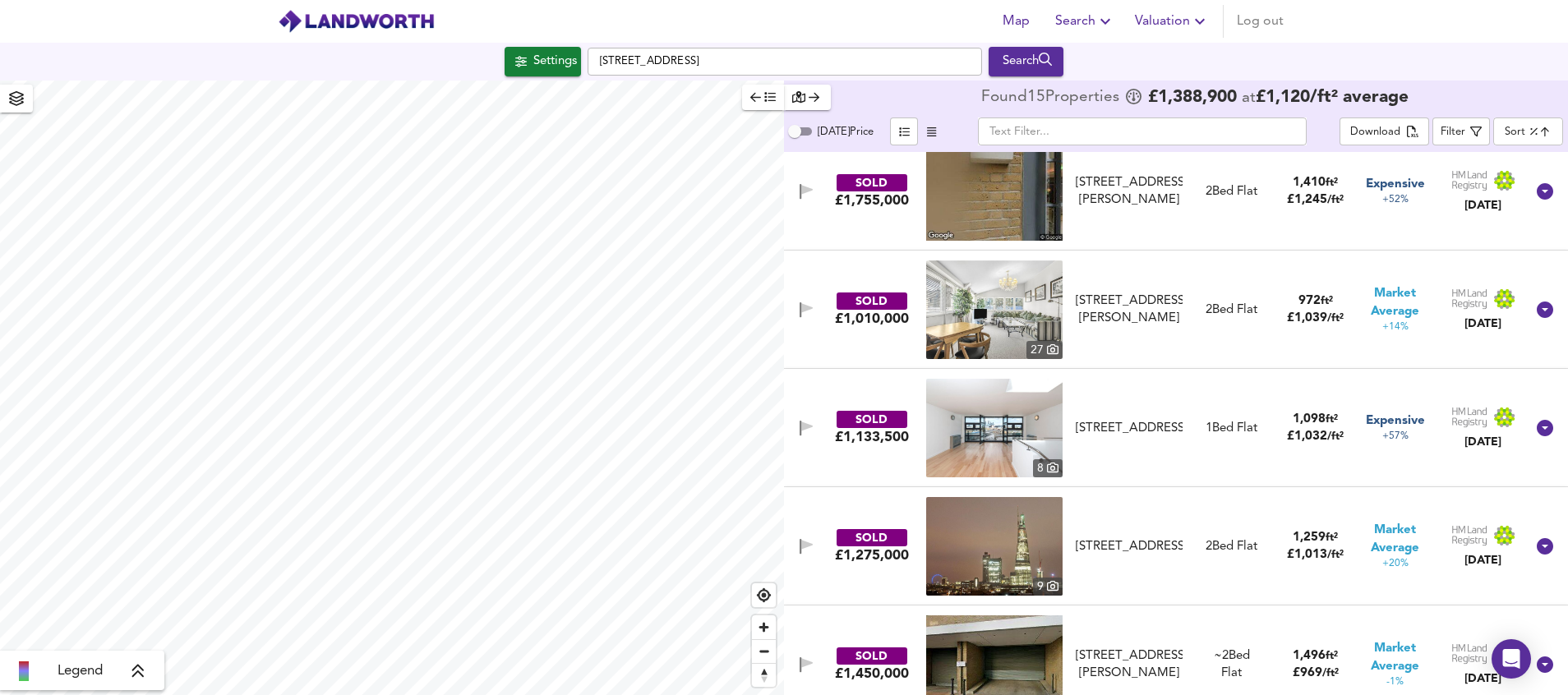
scroll to position [616, 0]
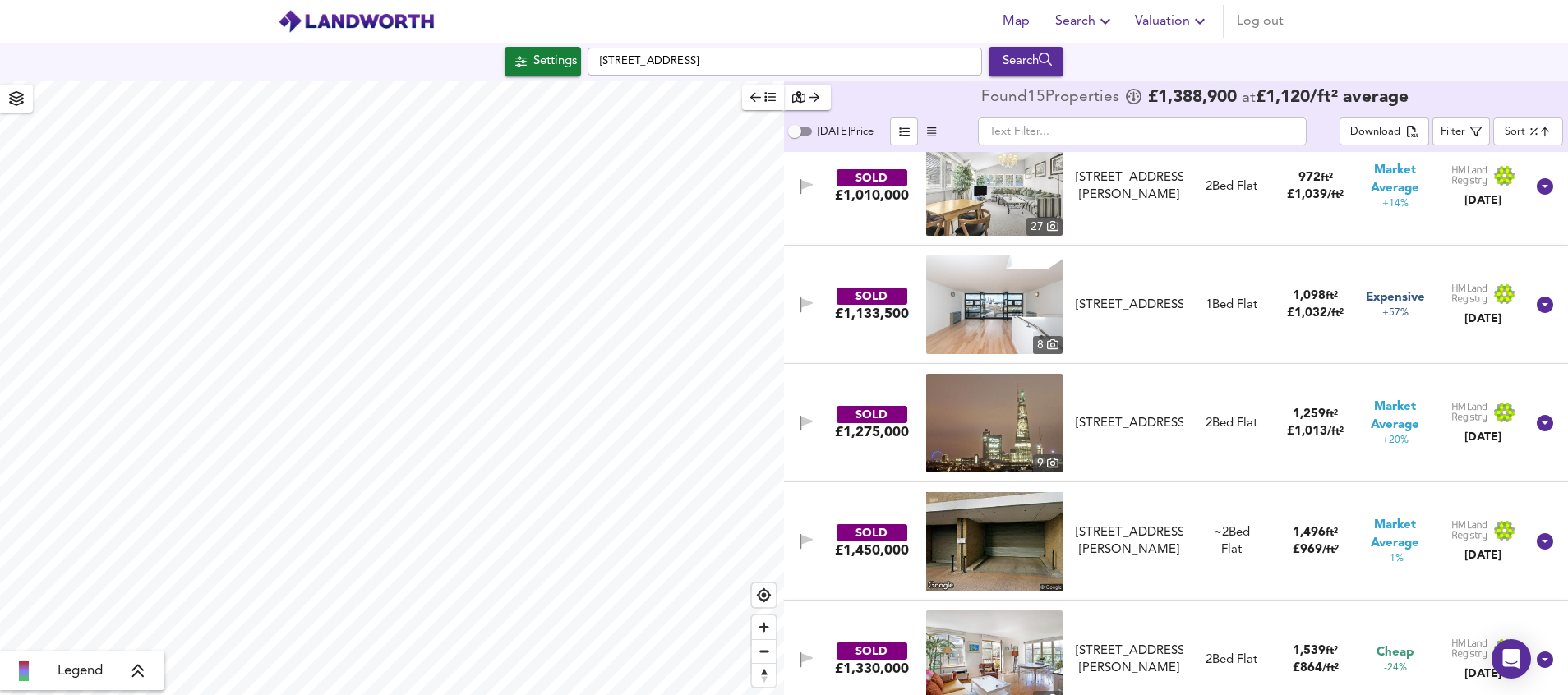
click at [1035, 421] on img at bounding box center [994, 423] width 137 height 99
click at [1117, 415] on div "[STREET_ADDRESS]" at bounding box center [1129, 423] width 107 height 18
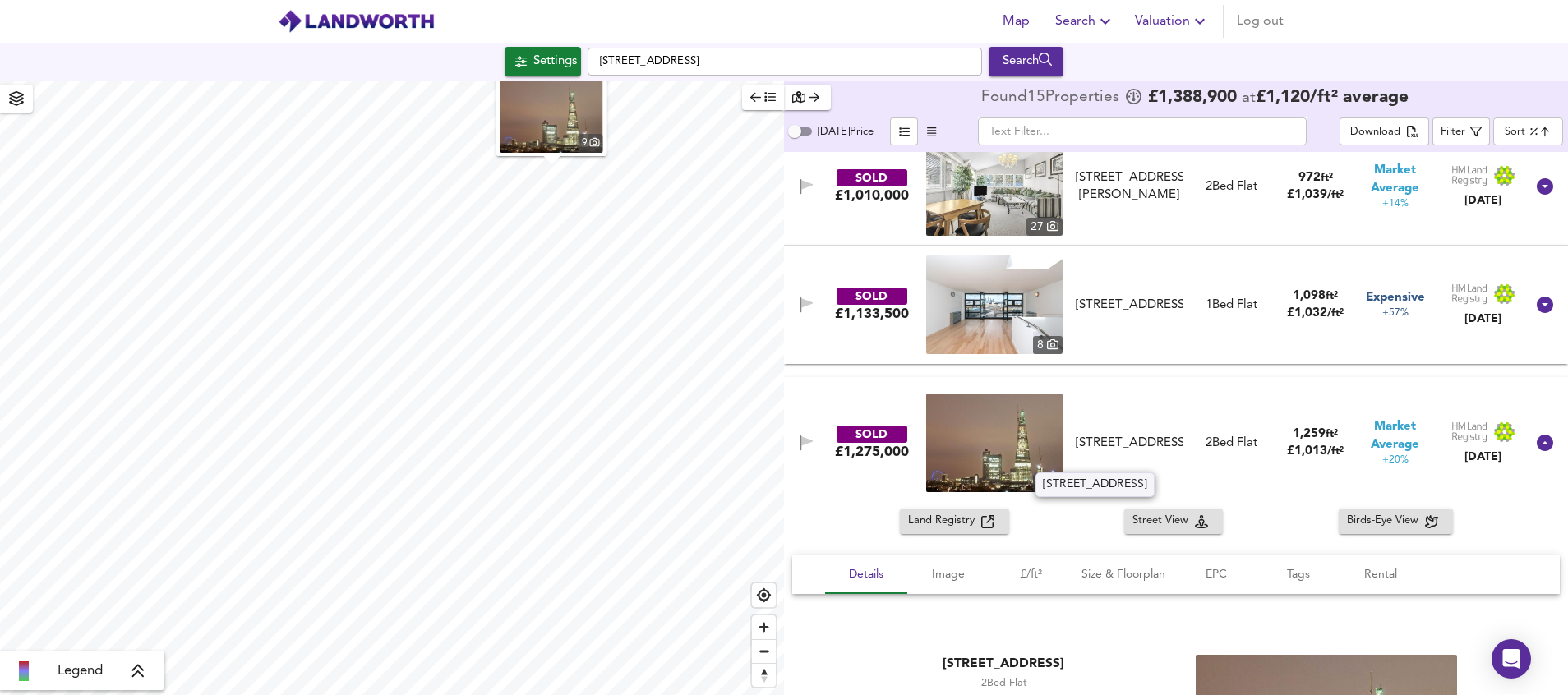
click at [1122, 443] on div "[STREET_ADDRESS]" at bounding box center [1129, 443] width 107 height 18
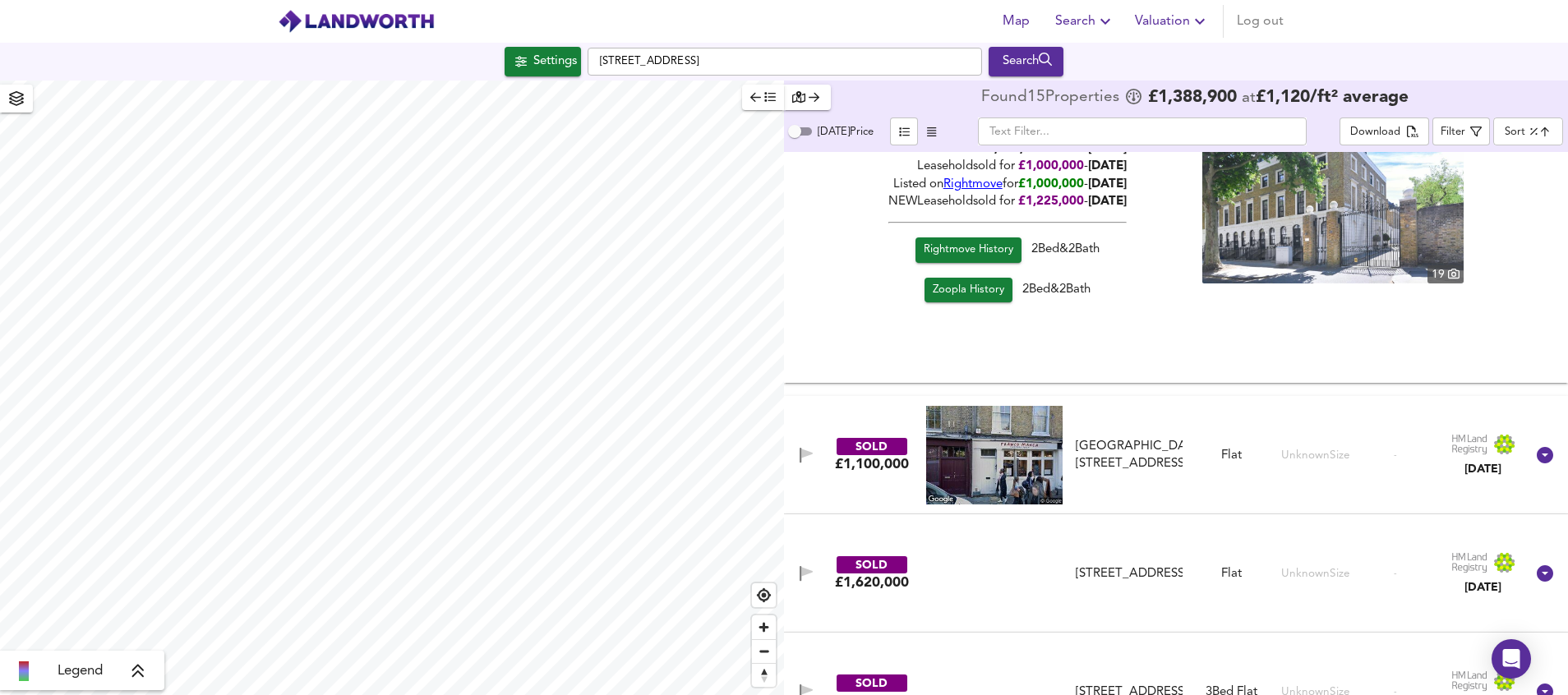
scroll to position [1714, 0]
